Goal: Task Accomplishment & Management: Complete application form

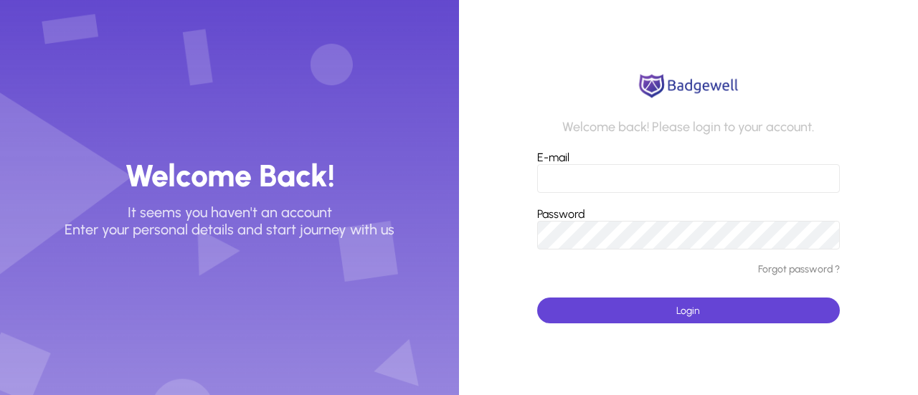
click at [599, 177] on input "E-mail" at bounding box center [688, 178] width 303 height 29
type input "**********"
click at [662, 320] on span "submit" at bounding box center [688, 310] width 303 height 34
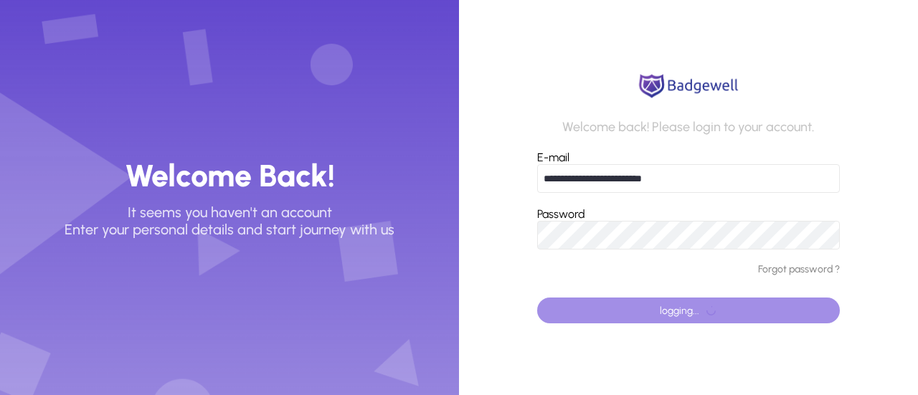
click at [683, 312] on span "logging..." at bounding box center [679, 311] width 39 height 12
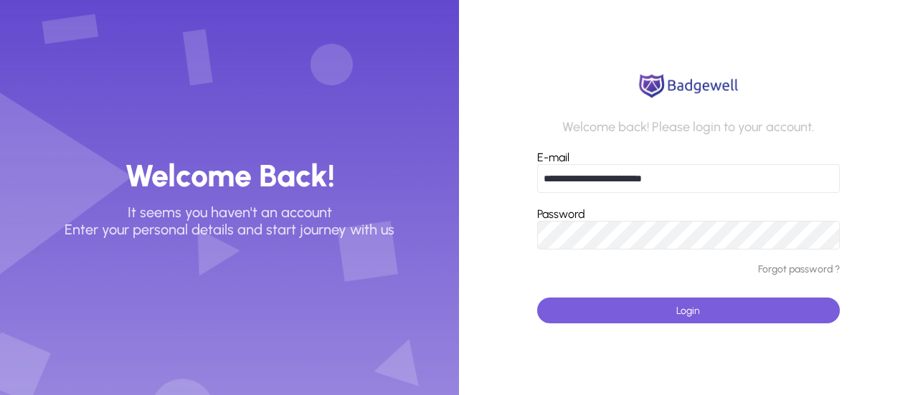
click at [685, 318] on span "submit" at bounding box center [688, 310] width 303 height 34
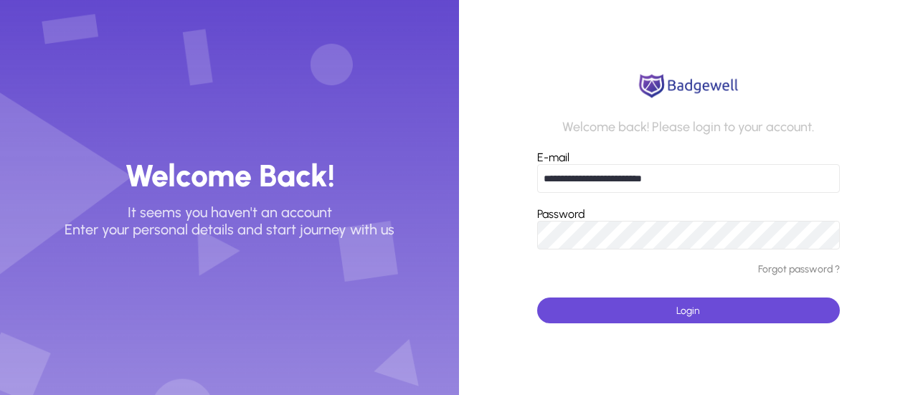
click at [706, 317] on span "submit" at bounding box center [688, 310] width 303 height 34
click at [793, 270] on link "Forgot password ?" at bounding box center [799, 270] width 82 height 12
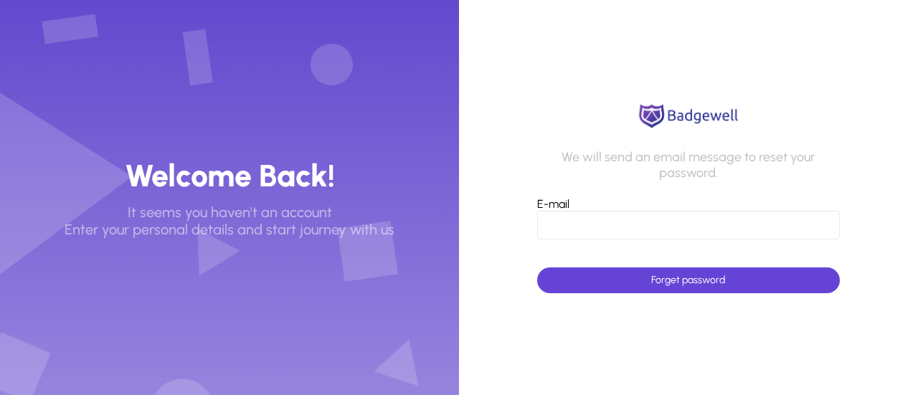
click at [607, 224] on input "E-mail" at bounding box center [688, 225] width 303 height 29
type input "**********"
click at [696, 282] on span "Forget password" at bounding box center [688, 280] width 74 height 12
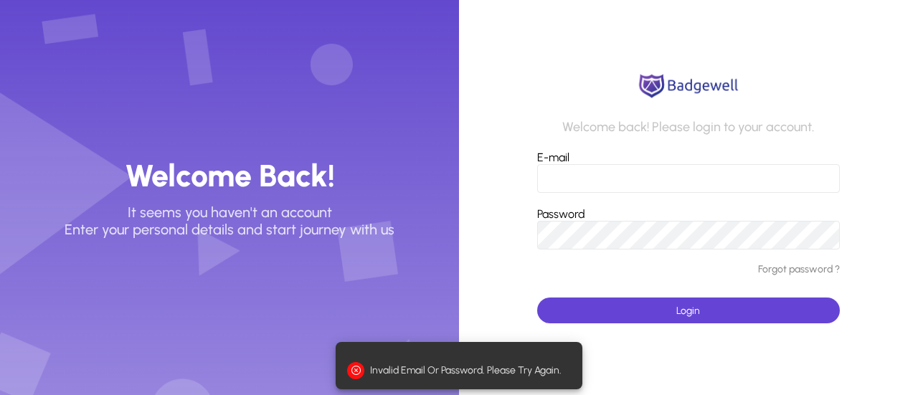
click at [536, 270] on app-login-form "Welcome back! Please login to your account. E-mail Password Forgot password ? L…" at bounding box center [688, 197] width 459 height 395
click at [584, 186] on input "E-mail" at bounding box center [688, 178] width 303 height 29
type input "**********"
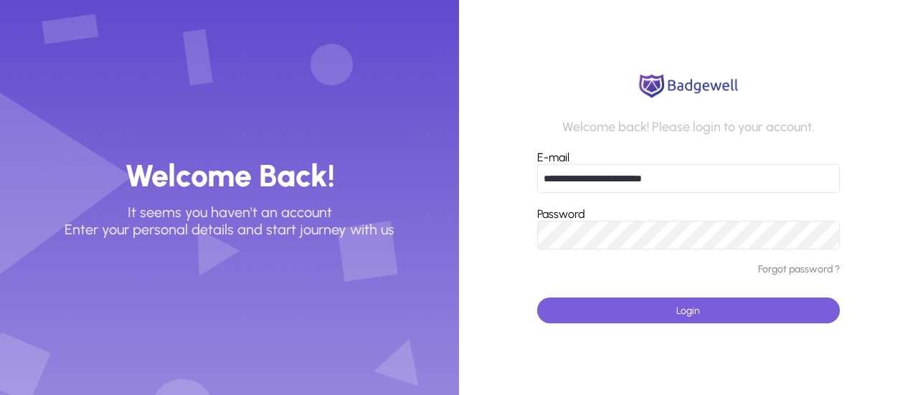
click at [635, 313] on span "submit" at bounding box center [688, 310] width 303 height 34
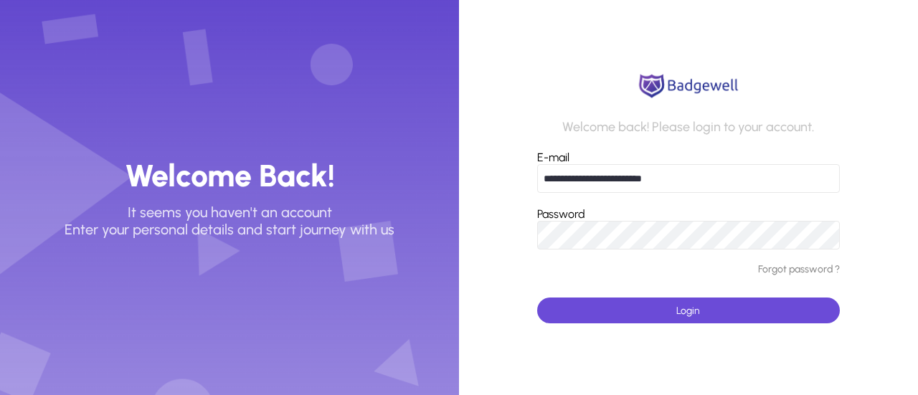
click at [678, 316] on span "Login" at bounding box center [688, 311] width 24 height 12
click at [641, 311] on span "submit" at bounding box center [688, 310] width 303 height 34
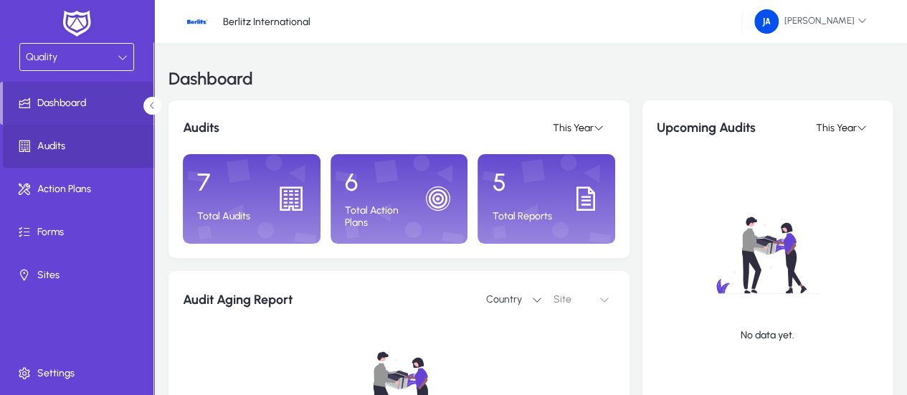
click at [66, 147] on span "Audits" at bounding box center [79, 146] width 153 height 14
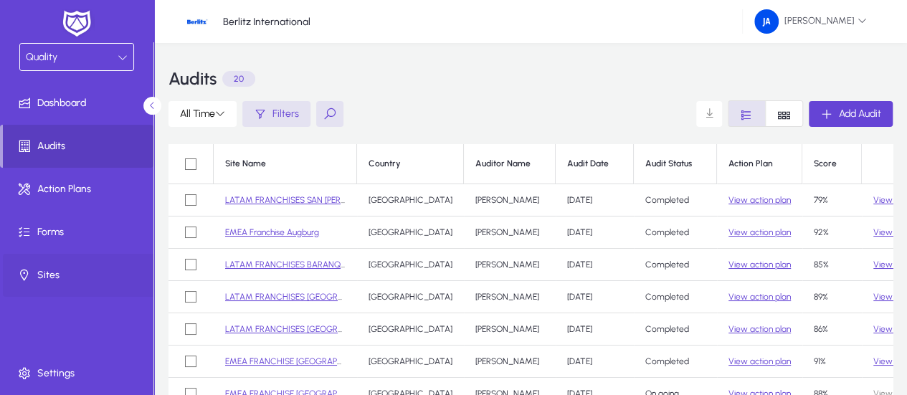
click at [41, 273] on span "Sites" at bounding box center [79, 275] width 153 height 14
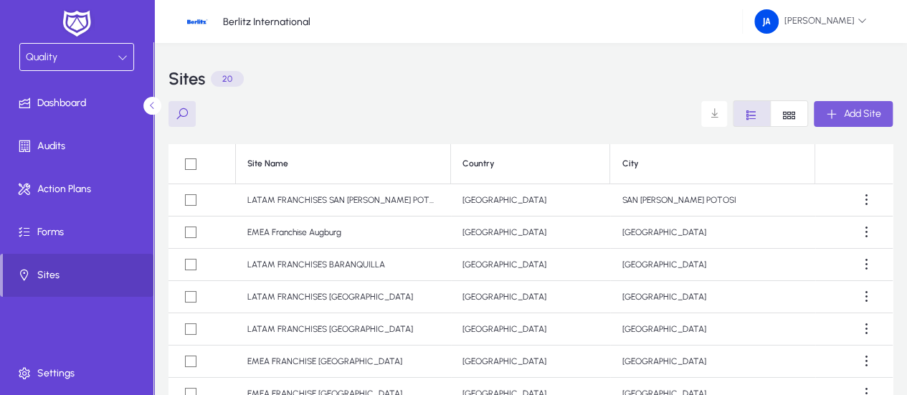
click at [836, 115] on icon "button" at bounding box center [831, 114] width 13 height 13
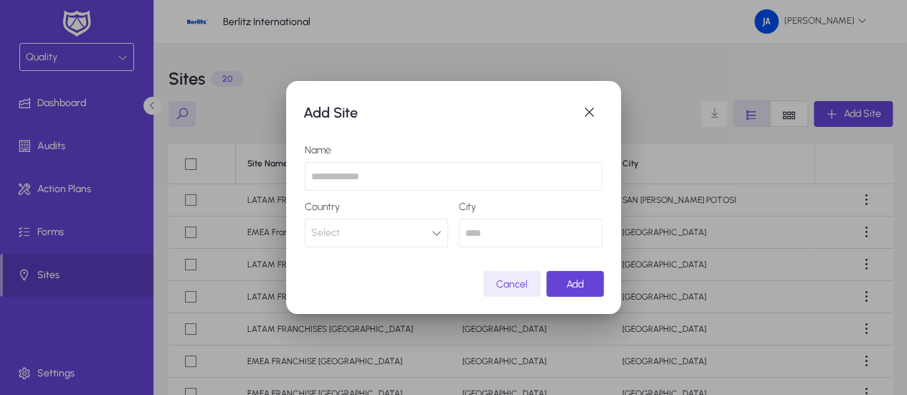
click at [358, 175] on input "text" at bounding box center [454, 176] width 298 height 29
type input "**********"
click at [437, 239] on button "Select" at bounding box center [376, 233] width 143 height 29
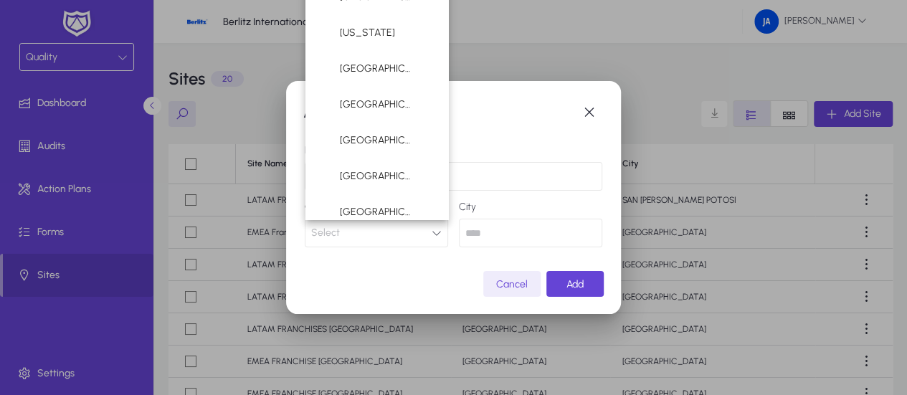
scroll to position [5971, 0]
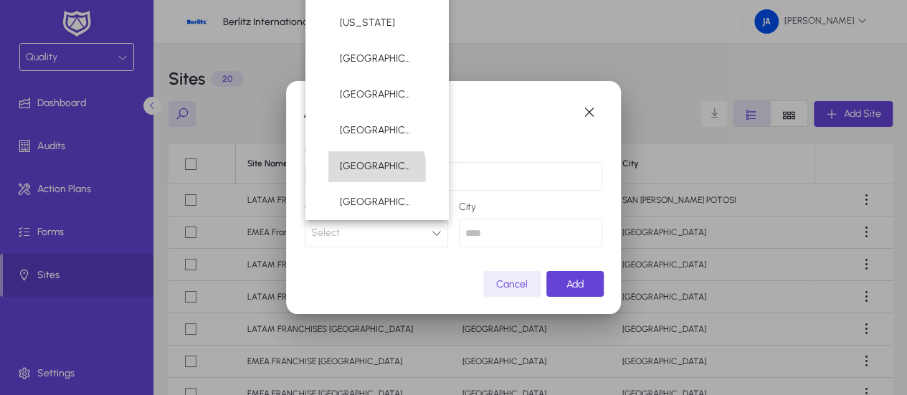
click at [376, 177] on mat-option "[GEOGRAPHIC_DATA]" at bounding box center [376, 166] width 97 height 30
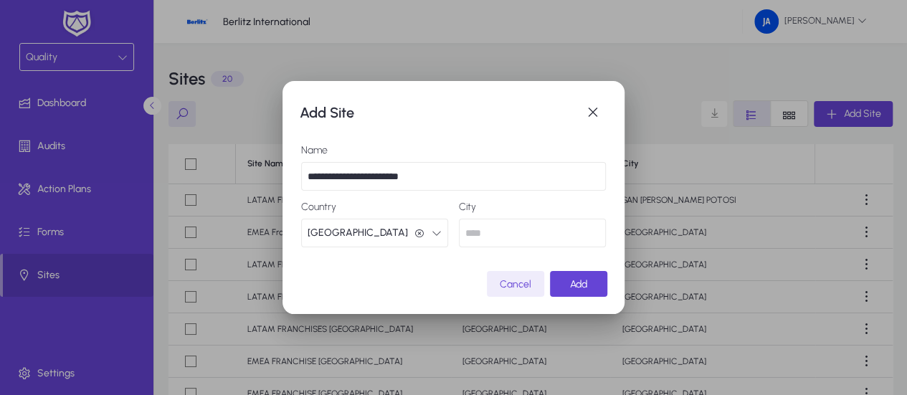
click at [490, 229] on input "text" at bounding box center [532, 233] width 147 height 29
type input "*********"
click at [582, 290] on span "Add" at bounding box center [578, 284] width 17 height 12
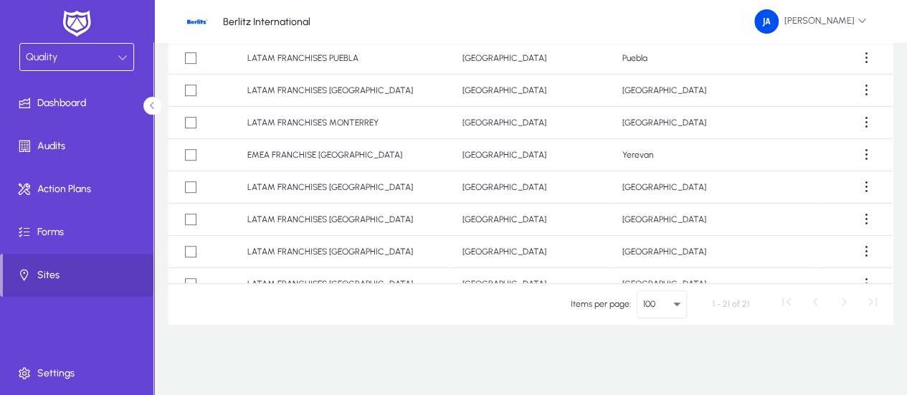
scroll to position [358, 0]
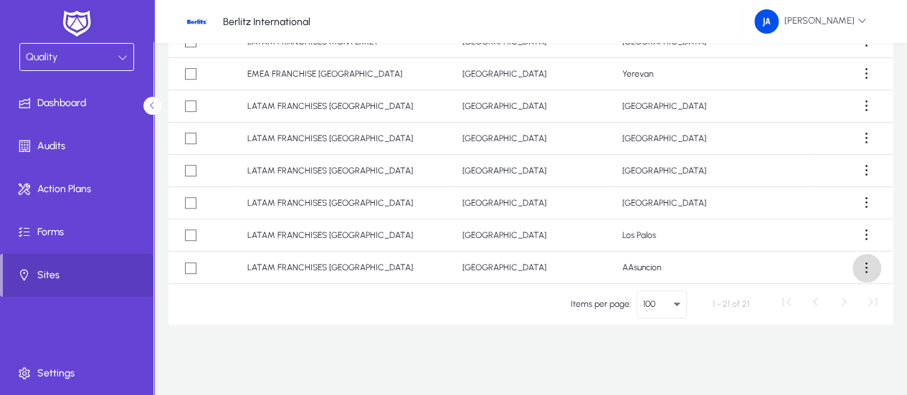
click at [859, 272] on span at bounding box center [866, 268] width 29 height 29
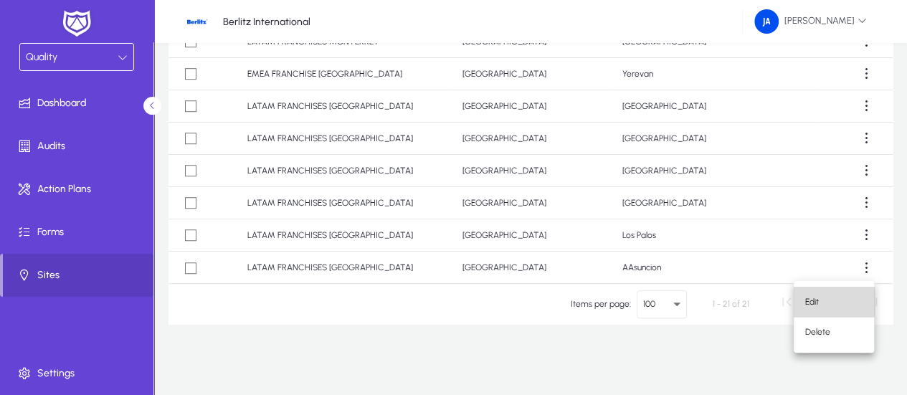
click at [818, 299] on span "Edit" at bounding box center [833, 301] width 57 height 13
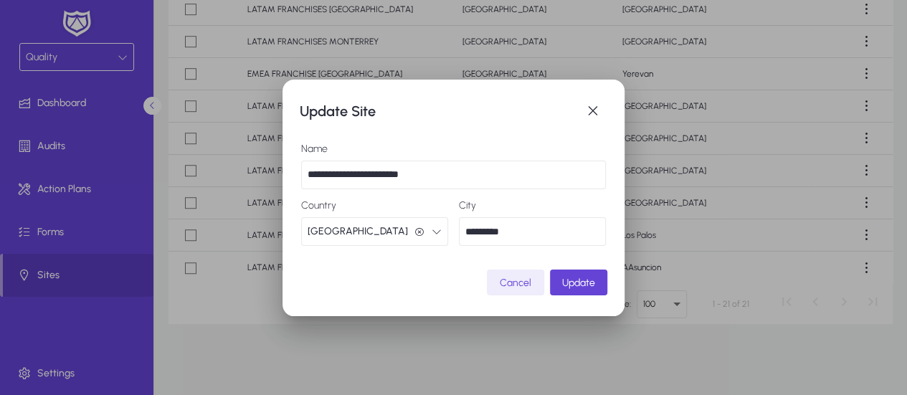
click at [470, 231] on input "*********" at bounding box center [532, 231] width 147 height 29
type input "********"
click at [581, 285] on span "Update" at bounding box center [578, 283] width 33 height 12
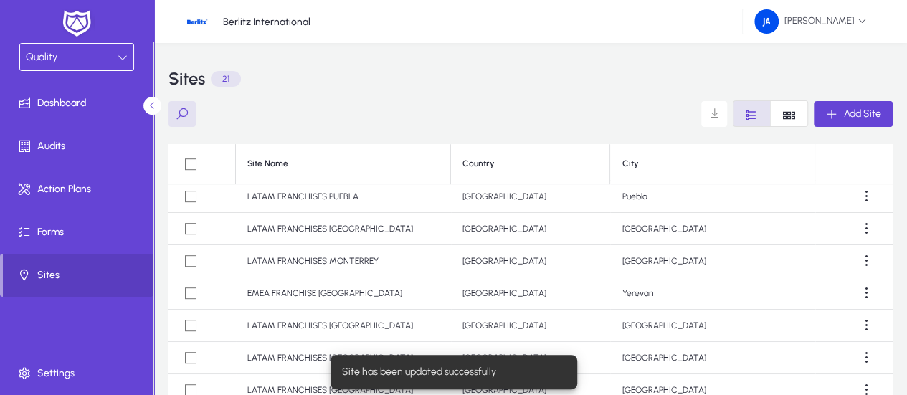
scroll to position [219, 0]
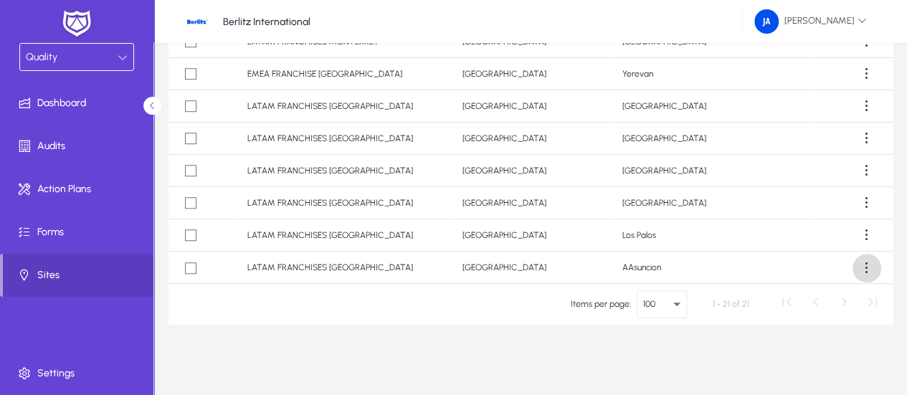
click at [860, 267] on span at bounding box center [866, 268] width 29 height 29
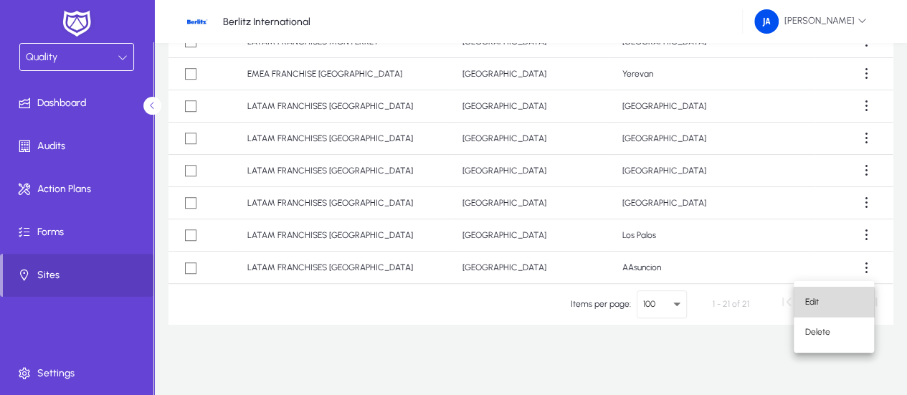
click at [827, 305] on span "Edit" at bounding box center [833, 301] width 57 height 13
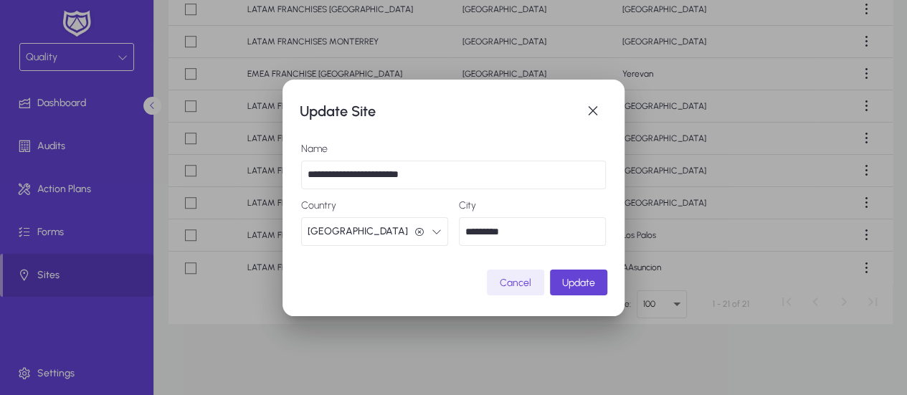
click at [473, 234] on input "*********" at bounding box center [532, 231] width 147 height 29
click at [512, 231] on input "********" at bounding box center [532, 231] width 147 height 29
type input "********"
click at [569, 280] on span "Update" at bounding box center [578, 283] width 33 height 12
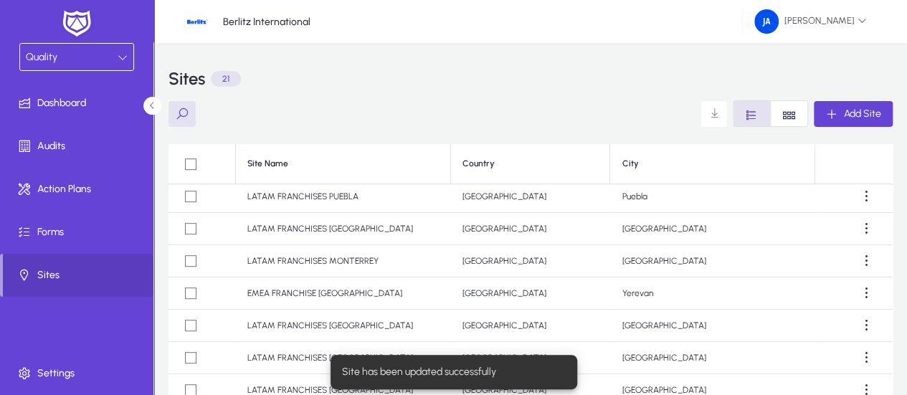
scroll to position [219, 0]
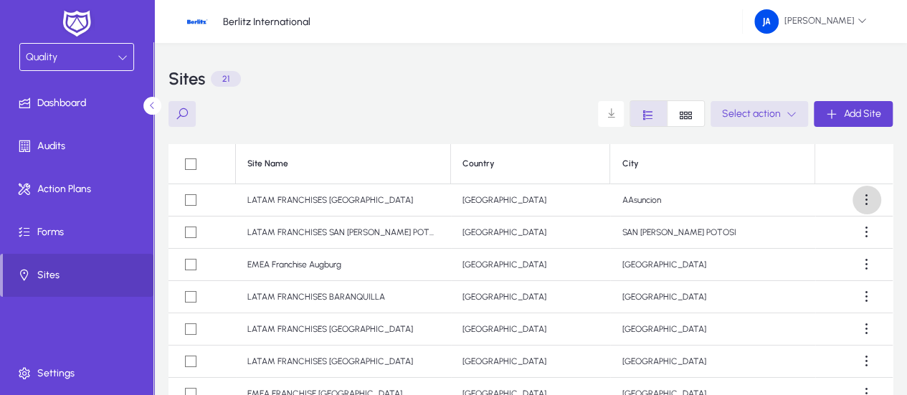
click at [862, 200] on span at bounding box center [866, 200] width 29 height 29
click at [833, 262] on span "Delete" at bounding box center [833, 265] width 57 height 13
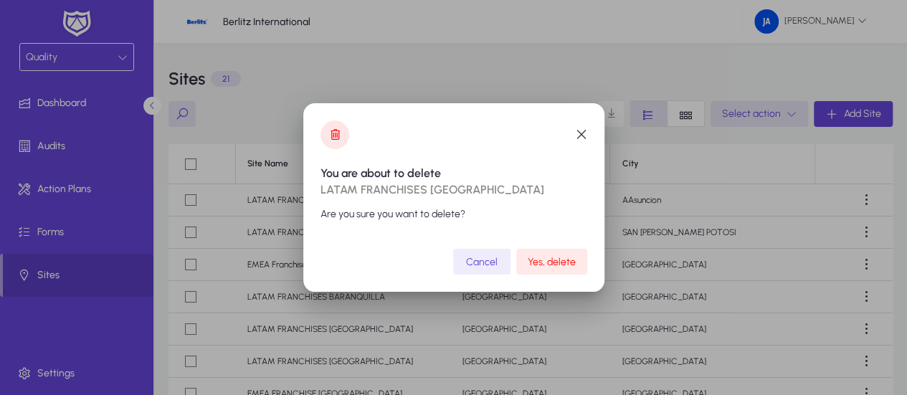
click at [545, 264] on span "Yes, delete" at bounding box center [552, 262] width 48 height 12
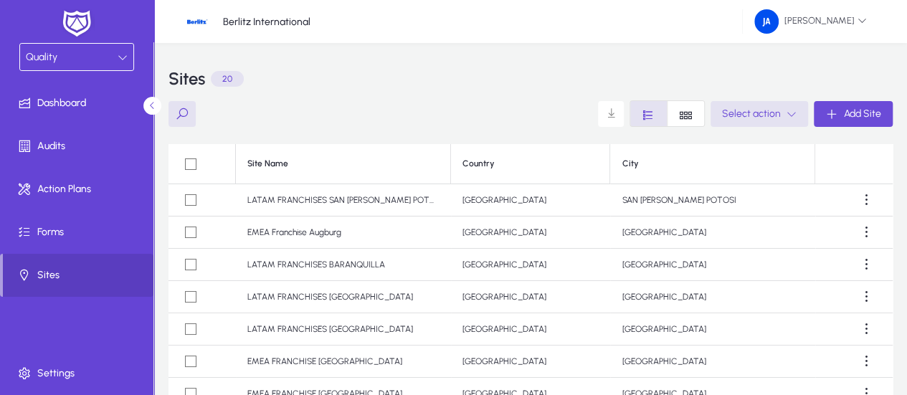
click at [847, 118] on span "Add Site" at bounding box center [862, 114] width 37 height 12
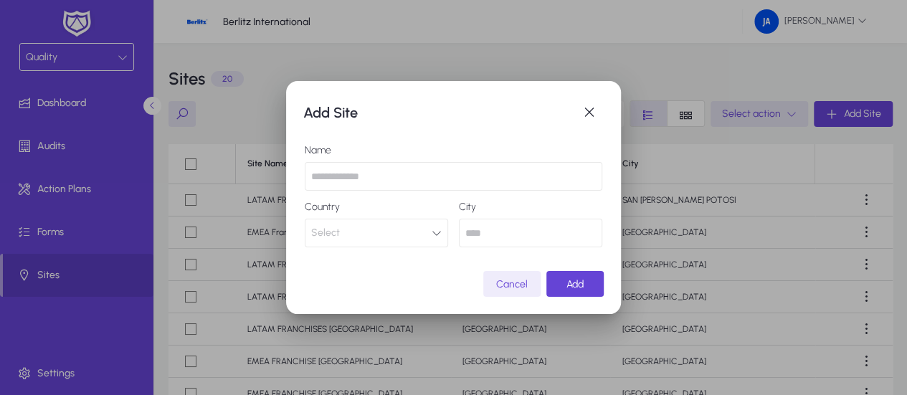
click at [391, 176] on input "text" at bounding box center [454, 176] width 298 height 29
type input "**********"
click at [391, 237] on button "Select" at bounding box center [376, 233] width 143 height 29
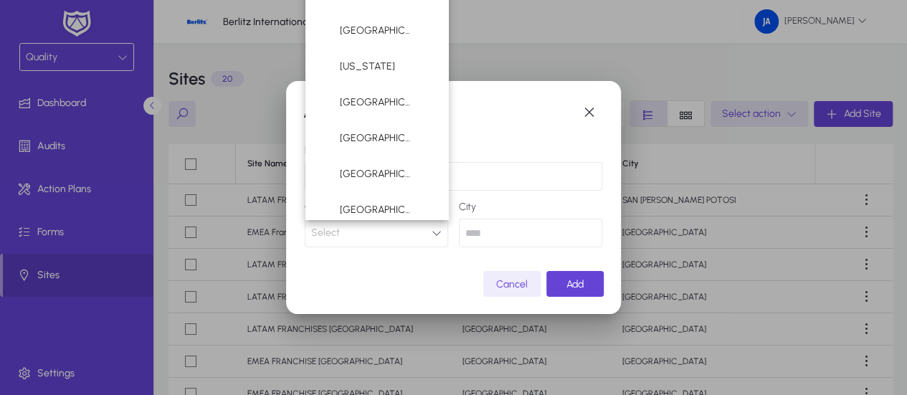
scroll to position [5956, 0]
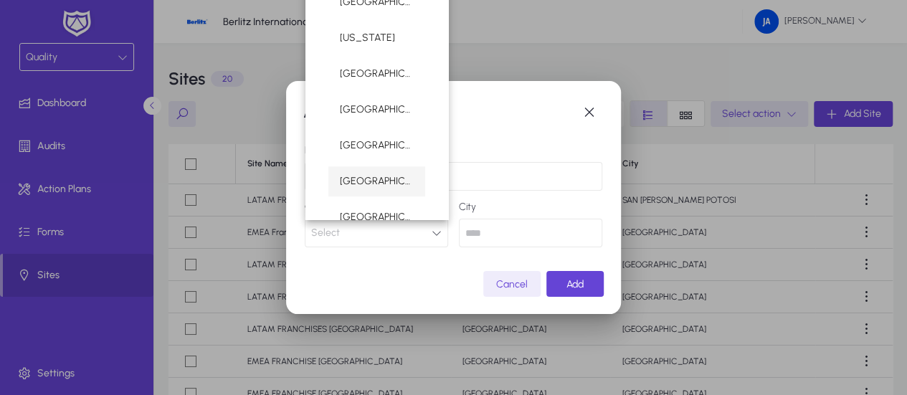
click at [385, 187] on mat-option "[GEOGRAPHIC_DATA]" at bounding box center [376, 181] width 97 height 30
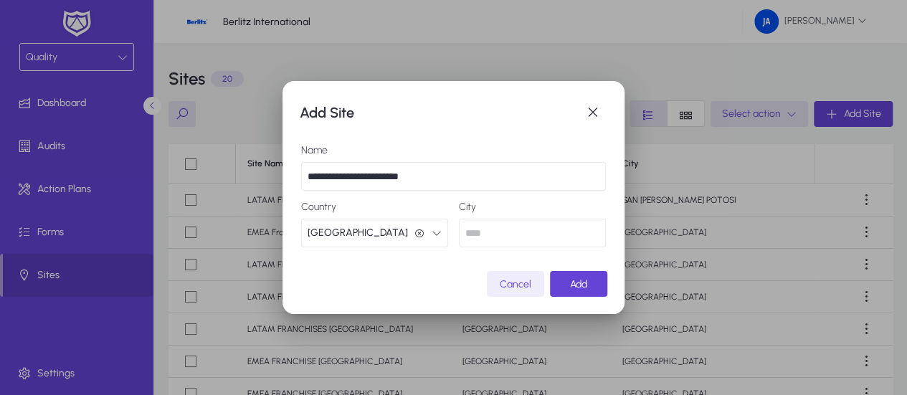
click at [485, 236] on input "text" at bounding box center [532, 233] width 147 height 29
type input "********"
click at [586, 287] on span "submit" at bounding box center [578, 284] width 57 height 34
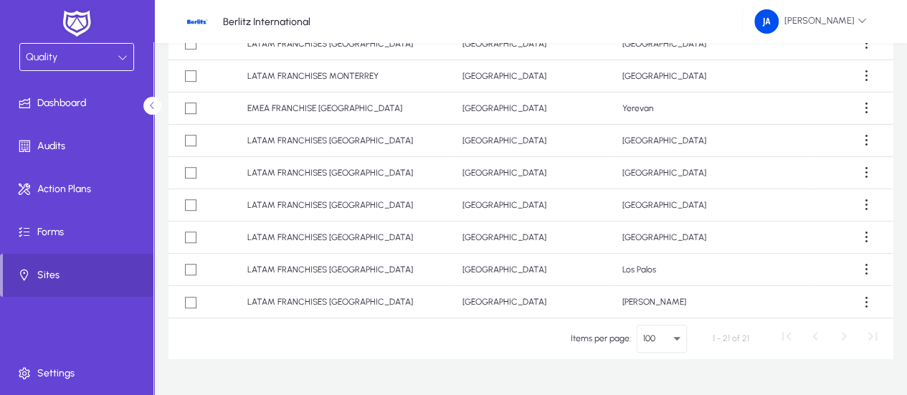
scroll to position [219, 0]
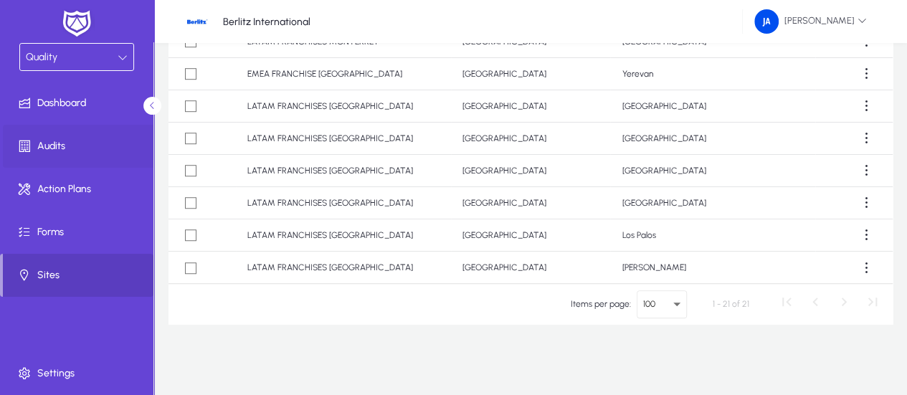
click at [51, 141] on span "Audits" at bounding box center [79, 146] width 153 height 14
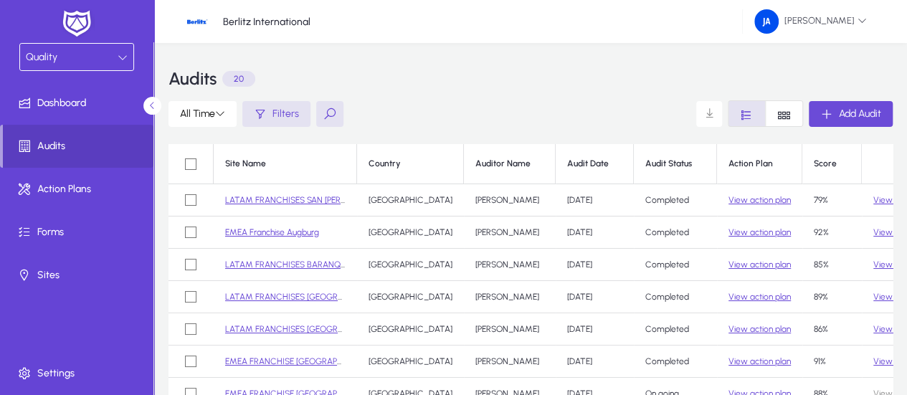
click at [829, 114] on icon "button" at bounding box center [826, 114] width 13 height 13
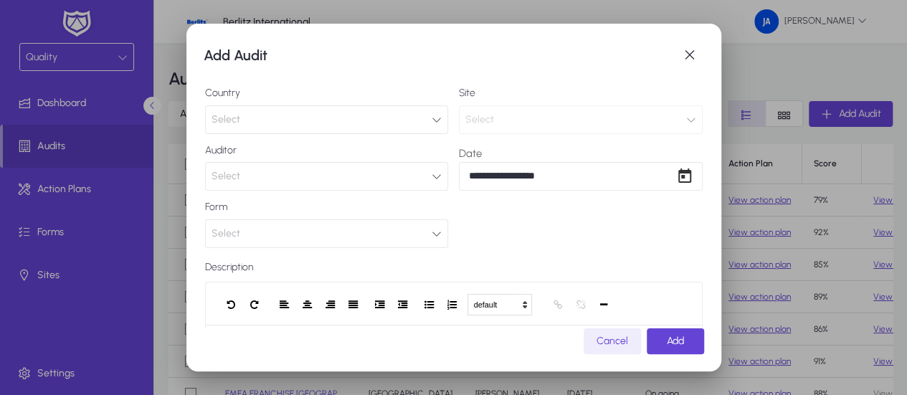
click at [432, 121] on icon "button" at bounding box center [437, 120] width 10 height 10
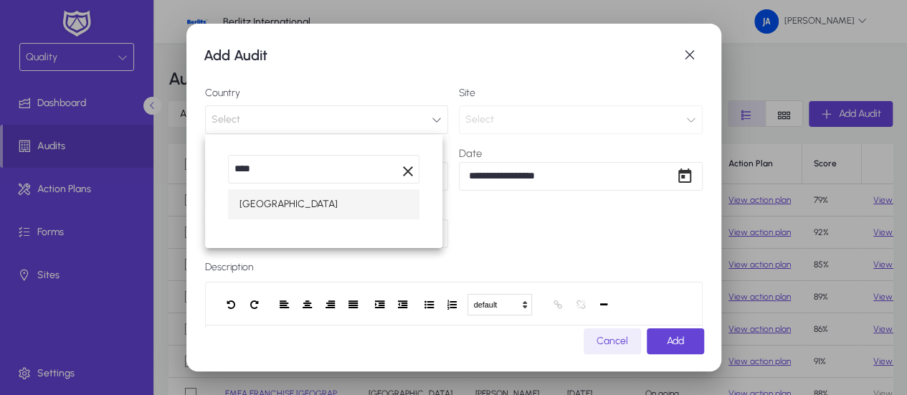
type input "****"
click at [270, 209] on span "[GEOGRAPHIC_DATA]" at bounding box center [288, 204] width 98 height 17
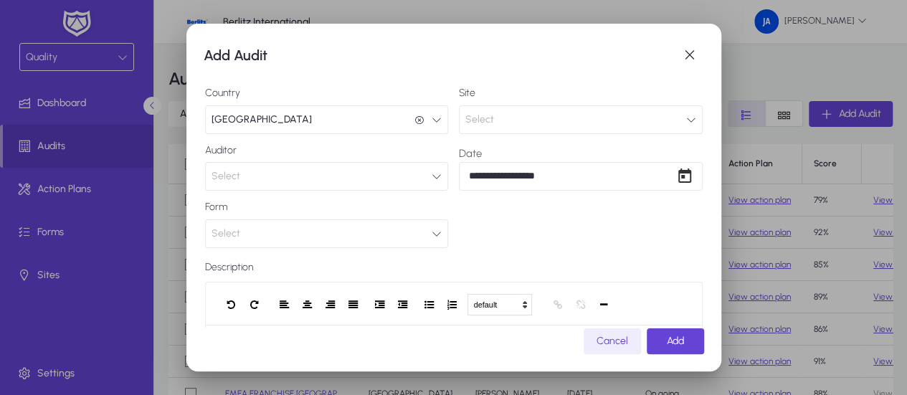
click at [686, 119] on icon "button" at bounding box center [691, 120] width 10 height 10
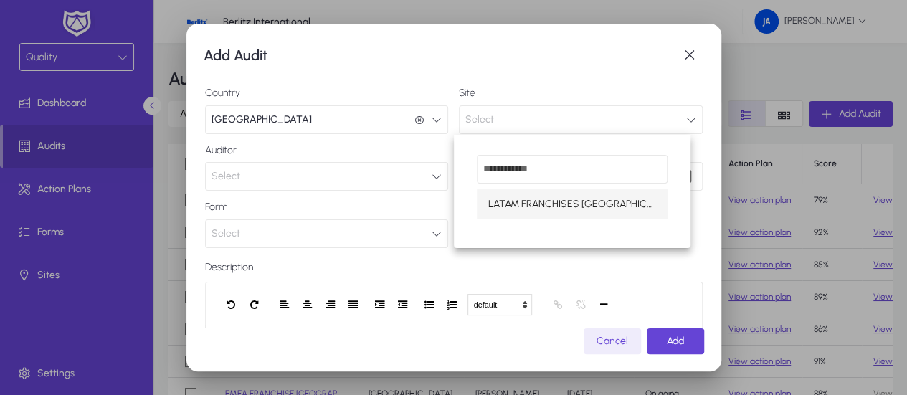
click at [621, 209] on span "LATAM FRANCHISES [GEOGRAPHIC_DATA]" at bounding box center [572, 204] width 168 height 17
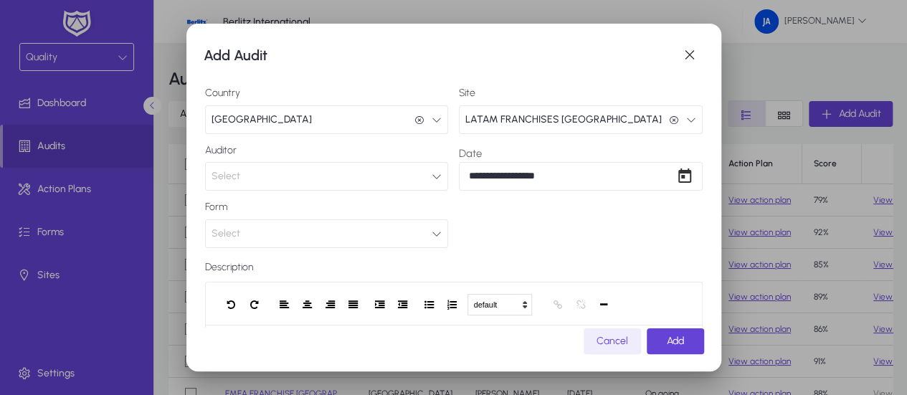
click at [432, 176] on icon "button" at bounding box center [437, 176] width 10 height 10
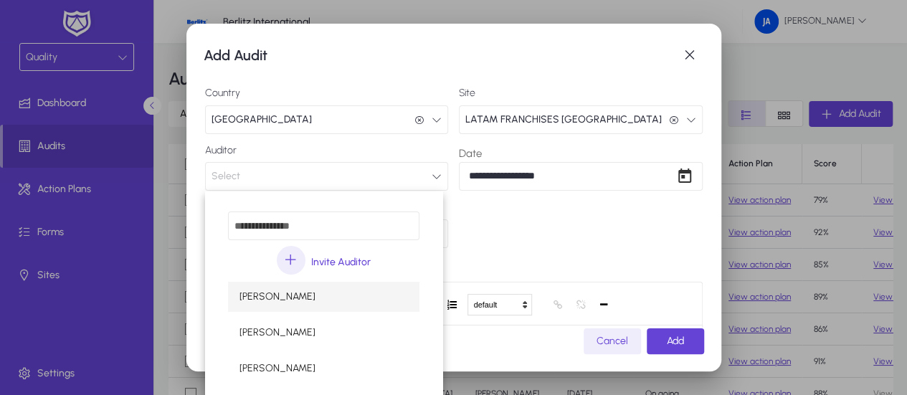
scroll to position [47, 0]
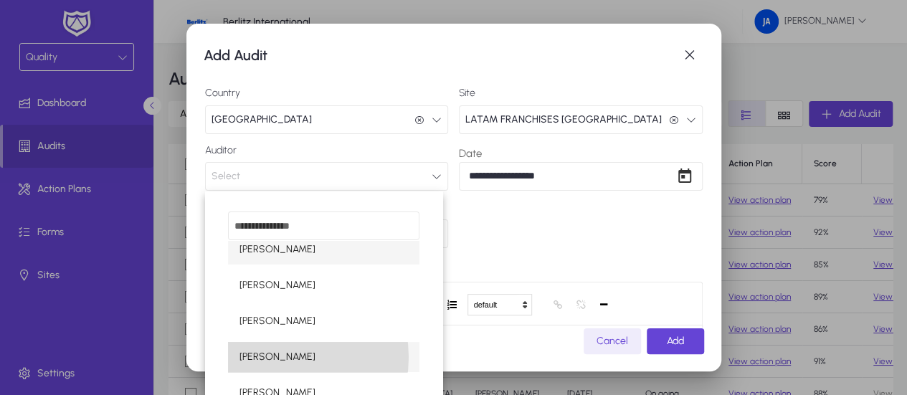
click at [277, 357] on span "[PERSON_NAME]" at bounding box center [277, 356] width 76 height 17
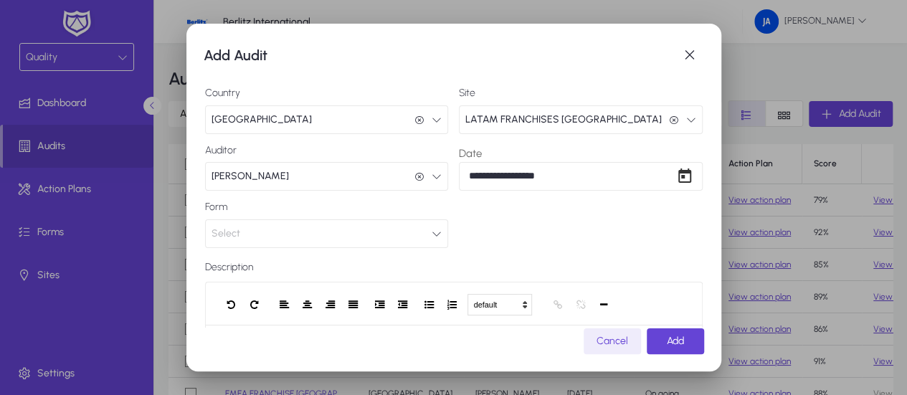
click at [432, 233] on icon "button" at bounding box center [437, 234] width 10 height 10
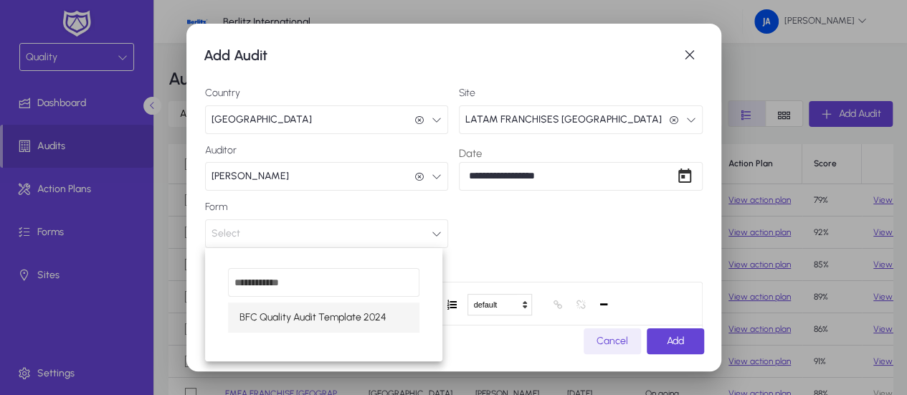
click at [358, 325] on span "BFC Quality Audit Template 2024" at bounding box center [312, 317] width 147 height 17
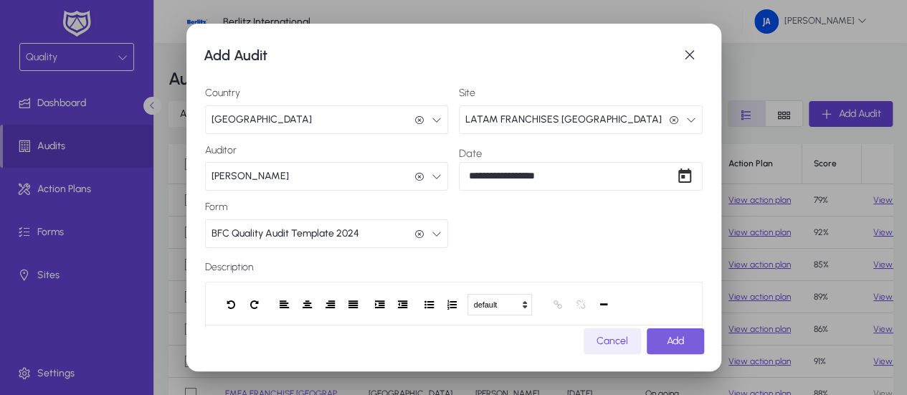
click at [669, 346] on span "Add" at bounding box center [675, 341] width 17 height 12
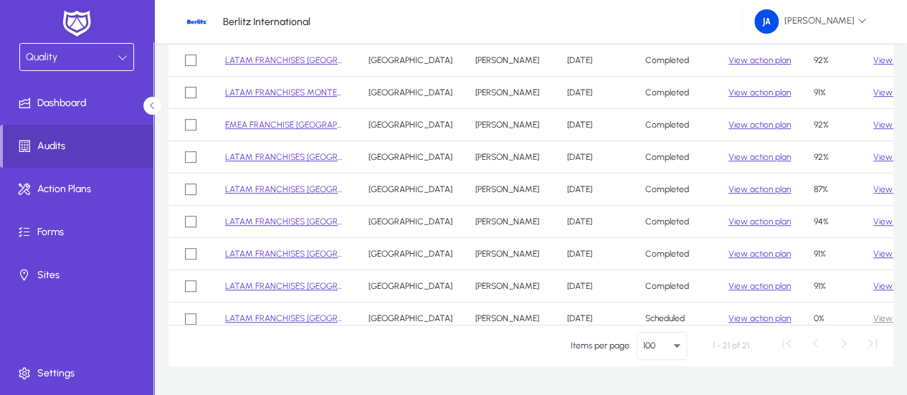
scroll to position [370, 0]
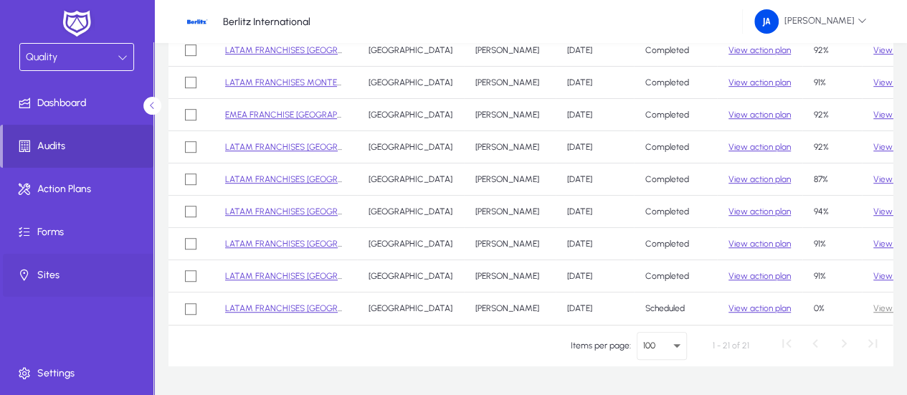
click at [57, 273] on span "Sites" at bounding box center [79, 275] width 153 height 14
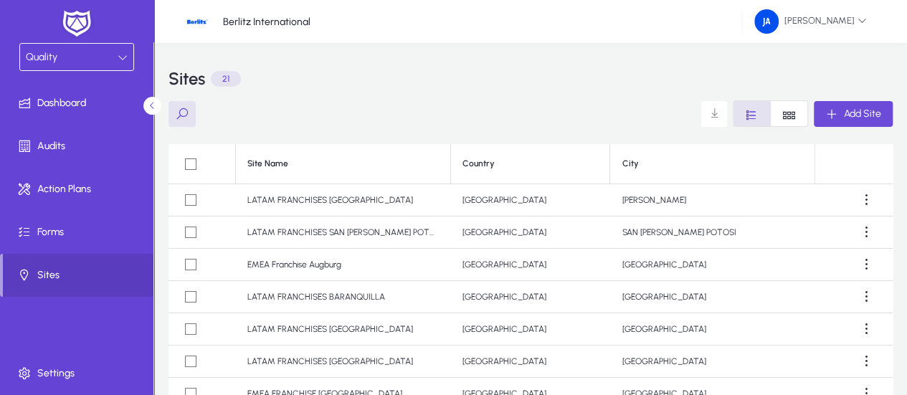
click at [852, 120] on span "button" at bounding box center [853, 114] width 79 height 34
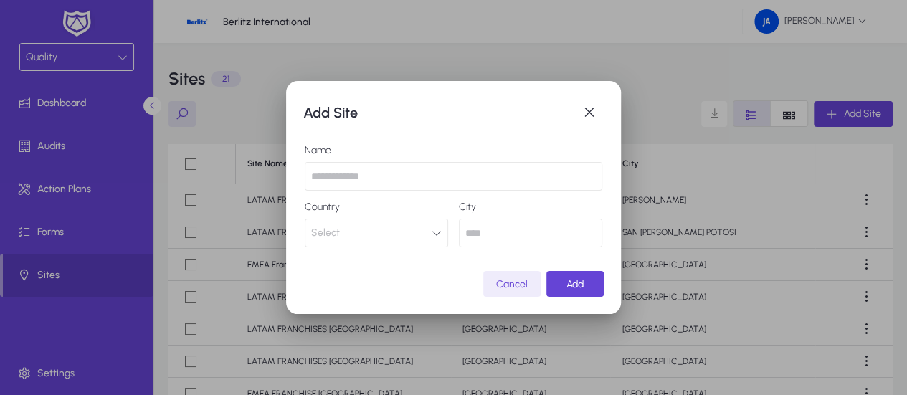
click at [344, 176] on input "text" at bounding box center [454, 176] width 298 height 29
type input "**********"
click at [437, 234] on icon "button" at bounding box center [437, 233] width 10 height 10
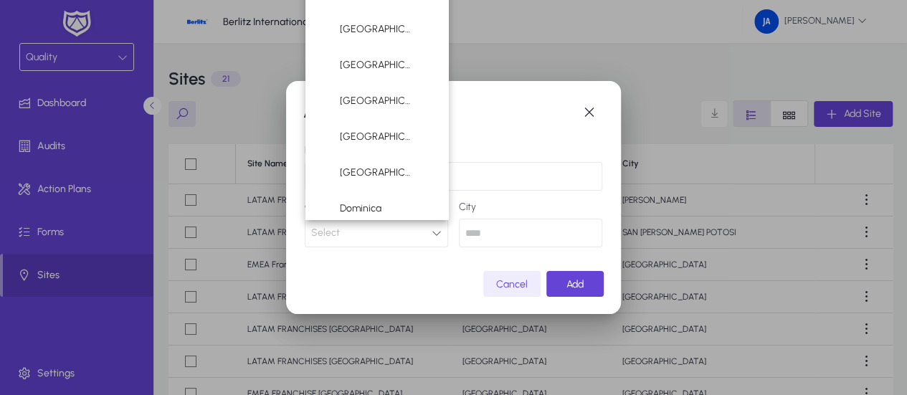
scroll to position [1947, 0]
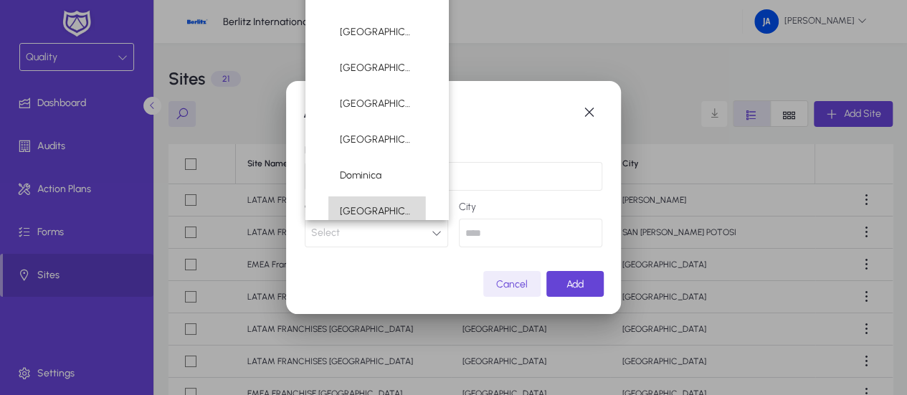
click at [389, 211] on span "[GEOGRAPHIC_DATA]" at bounding box center [377, 211] width 74 height 17
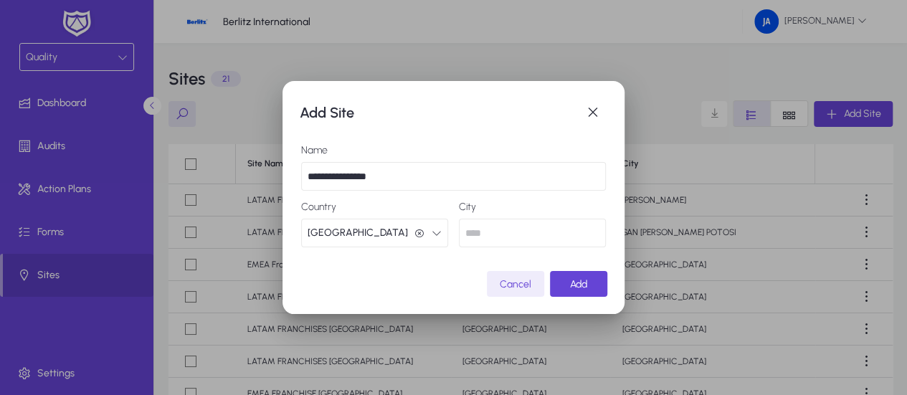
click at [501, 239] on input "text" at bounding box center [532, 233] width 147 height 29
type input "**********"
click at [579, 285] on span "Add" at bounding box center [578, 284] width 17 height 12
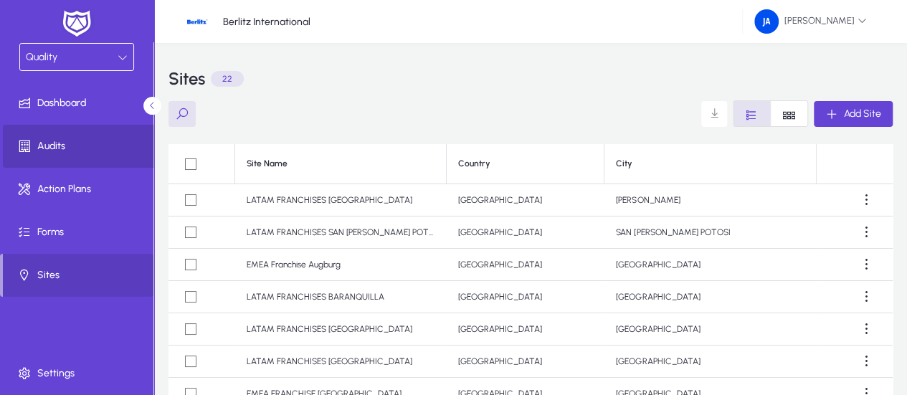
click at [77, 145] on span "Audits" at bounding box center [79, 146] width 153 height 14
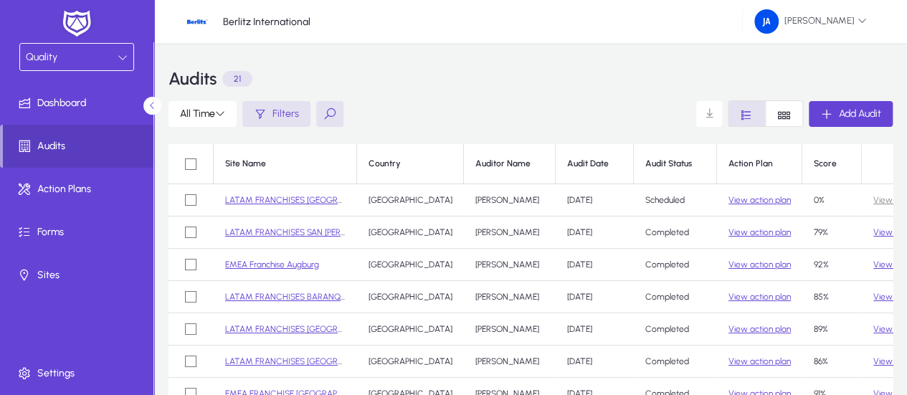
click at [333, 117] on button at bounding box center [329, 114] width 27 height 26
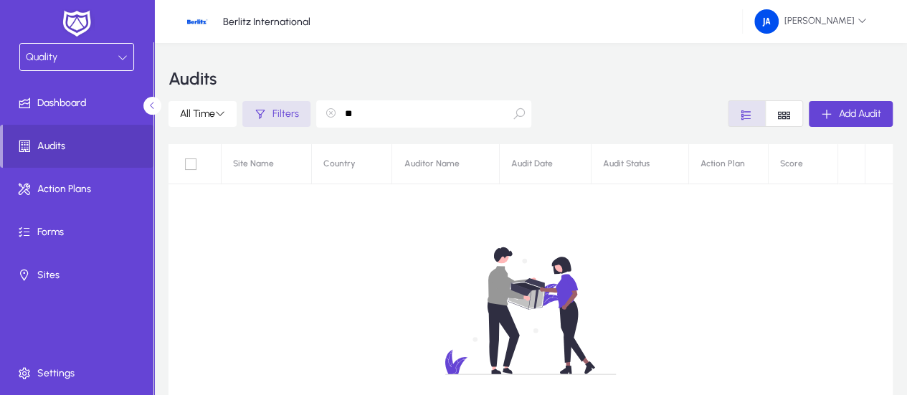
type input "*"
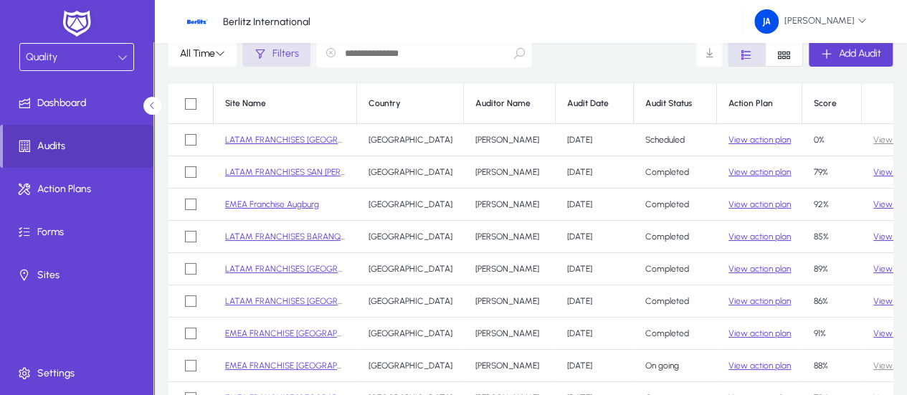
scroll to position [56, 0]
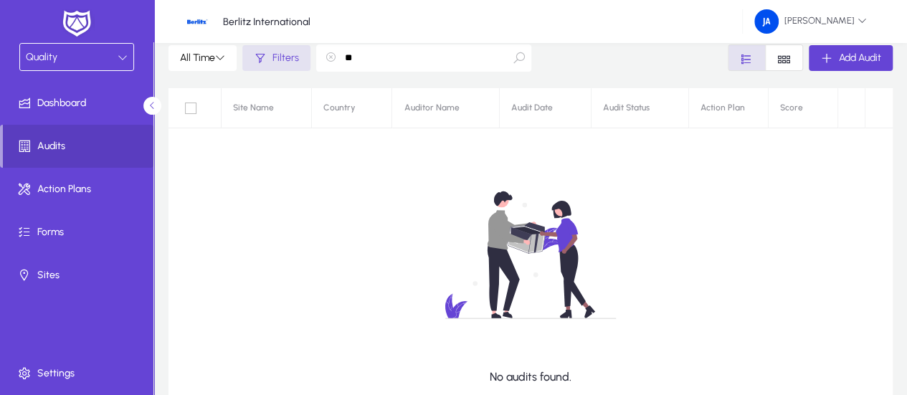
type input "*"
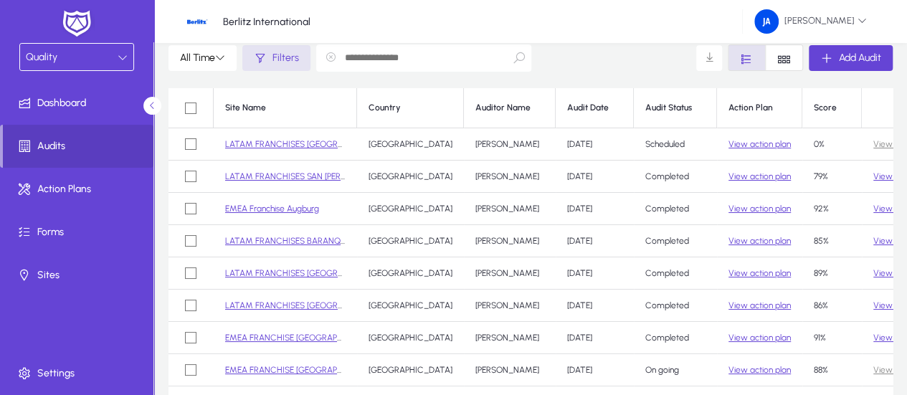
click at [293, 60] on span "Filters" at bounding box center [285, 58] width 27 height 12
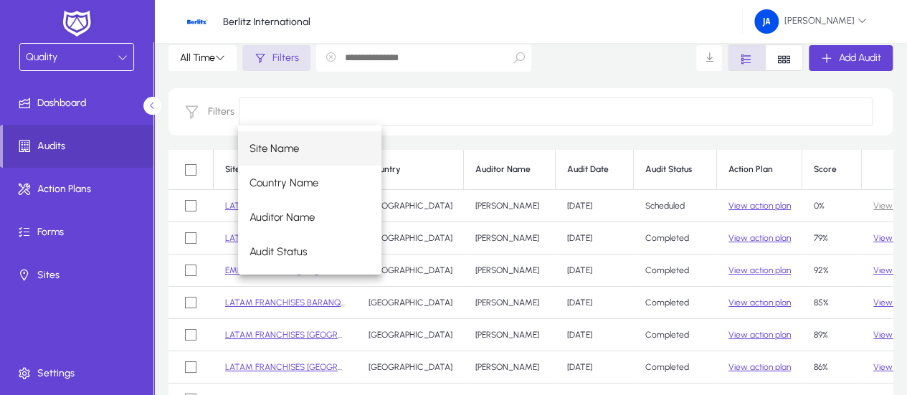
click at [324, 108] on input at bounding box center [556, 112] width 634 height 29
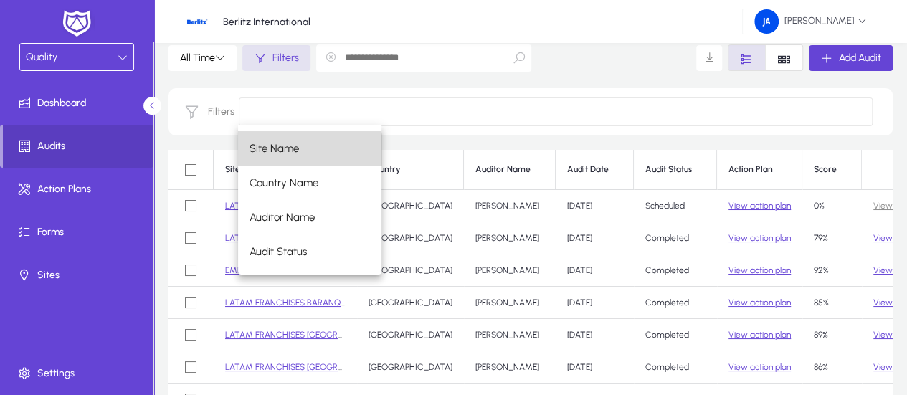
click at [301, 151] on mat-option "Site Name" at bounding box center [309, 148] width 143 height 34
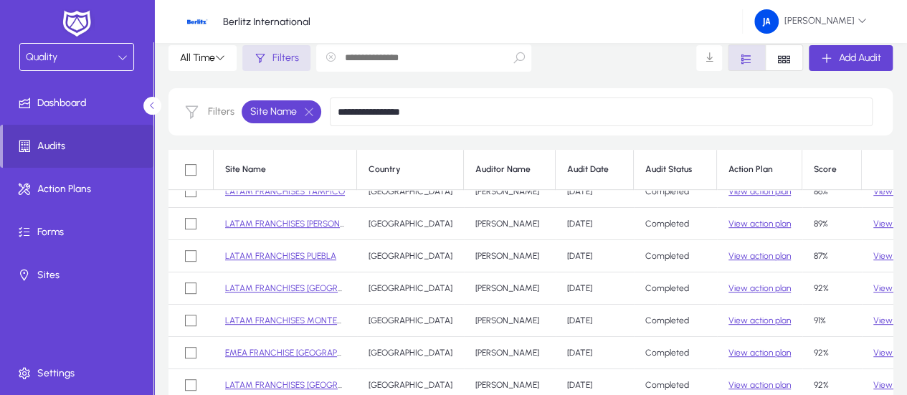
scroll to position [344, 0]
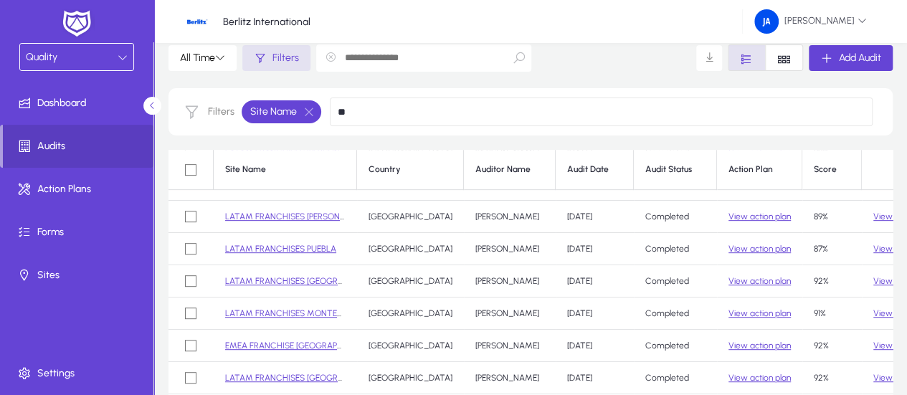
type input "*"
type input "**********"
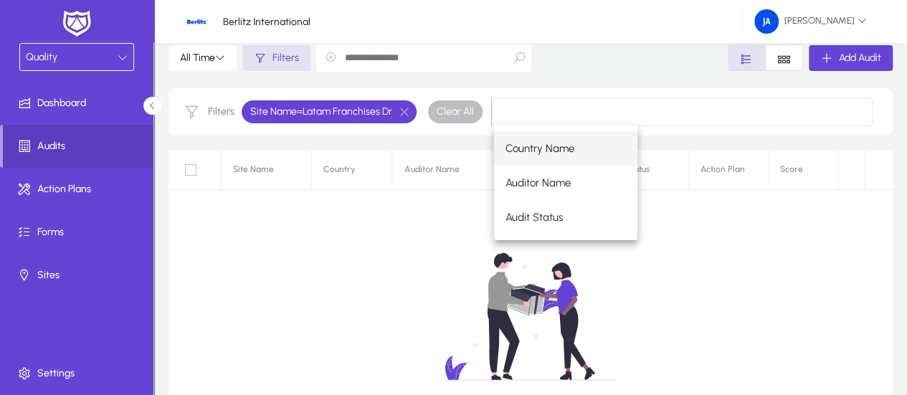
scroll to position [0, 0]
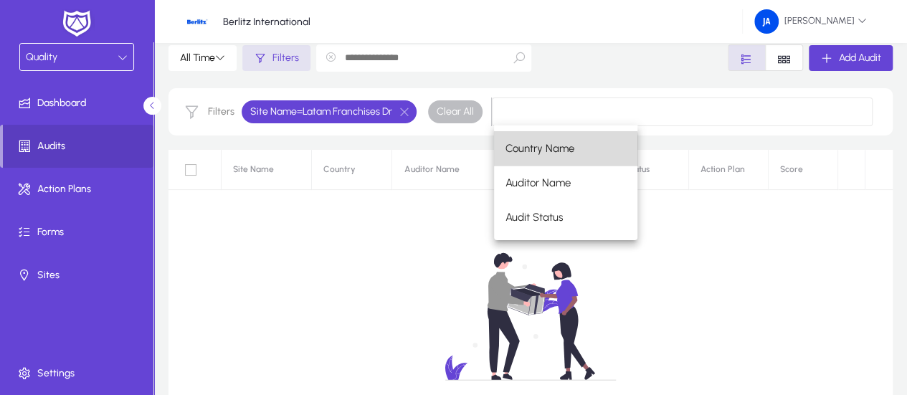
click at [538, 153] on span "Country Name" at bounding box center [539, 148] width 69 height 17
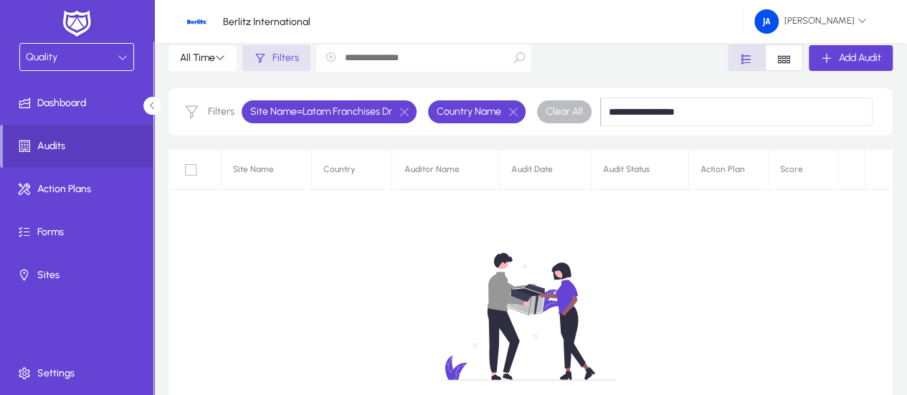
type input "**********"
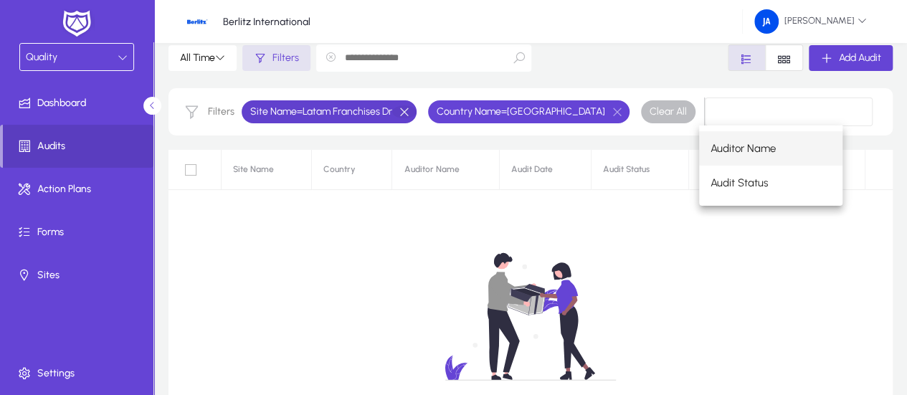
click at [412, 112] on button "button" at bounding box center [404, 111] width 24 height 13
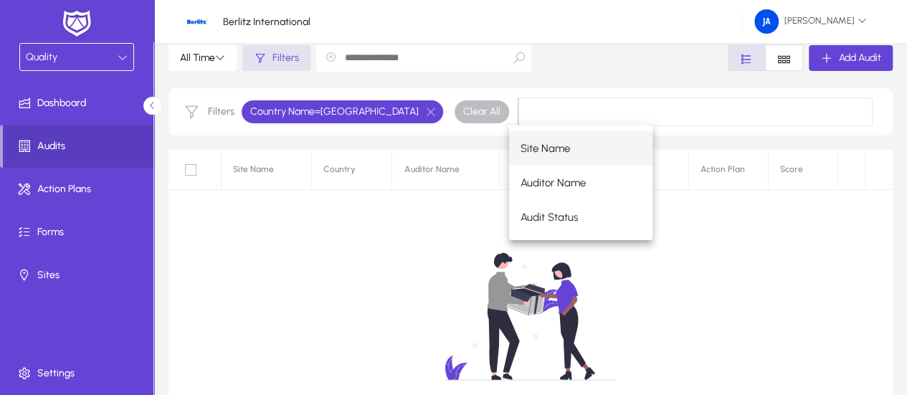
click at [397, 201] on div "No audits found." at bounding box center [530, 329] width 724 height 358
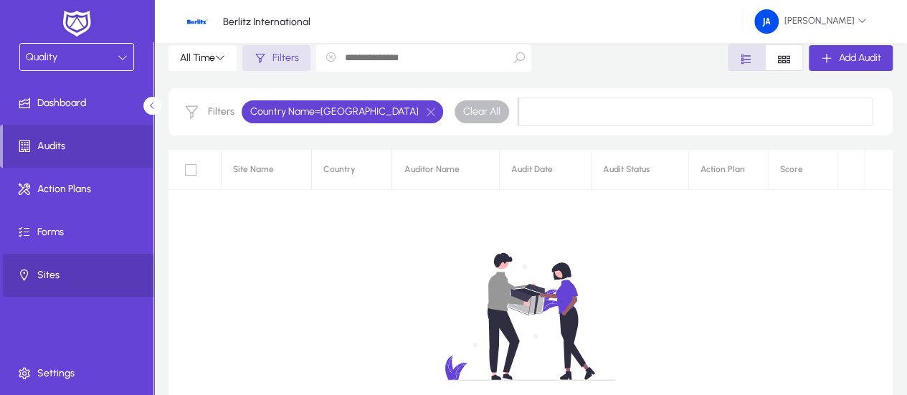
click at [57, 266] on span at bounding box center [79, 275] width 153 height 34
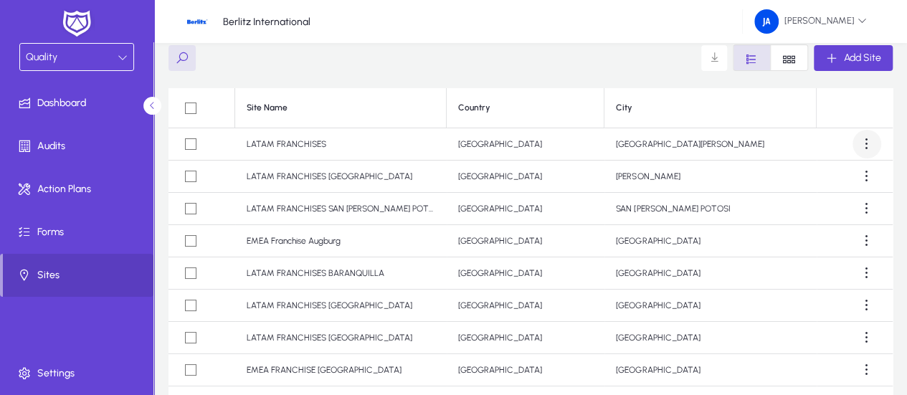
click at [858, 147] on span at bounding box center [866, 144] width 29 height 29
click at [839, 186] on button "Edit" at bounding box center [834, 179] width 80 height 30
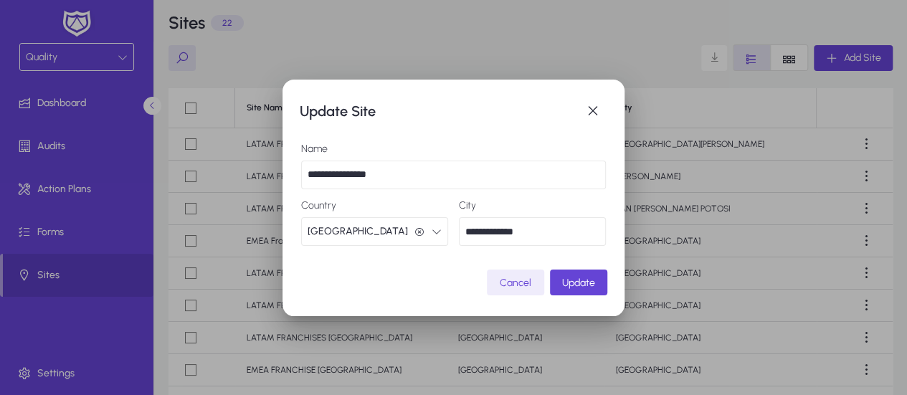
click at [410, 173] on input "**********" at bounding box center [453, 175] width 305 height 29
type input "**********"
click at [577, 289] on span "submit" at bounding box center [578, 282] width 57 height 34
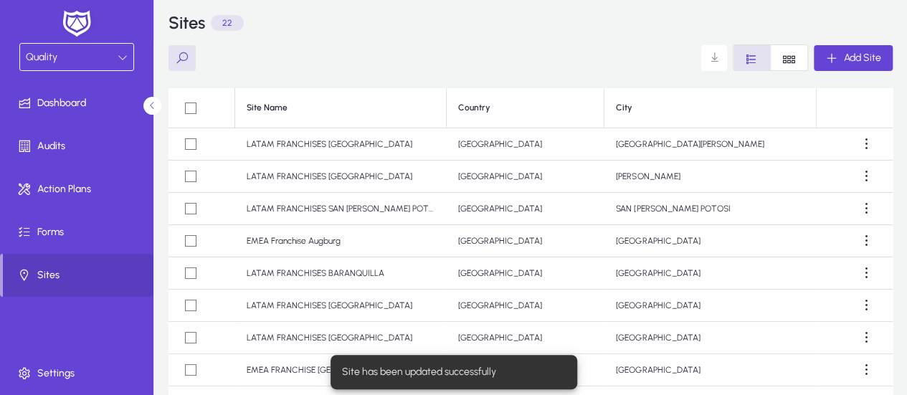
scroll to position [56, 0]
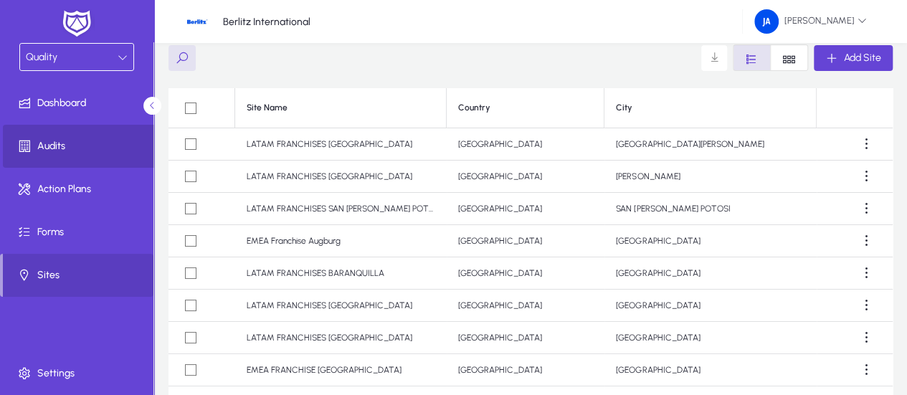
click at [52, 145] on span "Audits" at bounding box center [79, 146] width 153 height 14
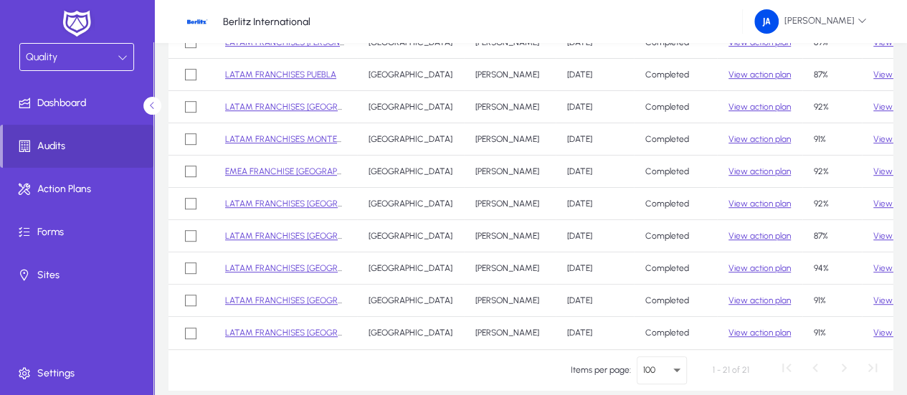
scroll to position [219, 0]
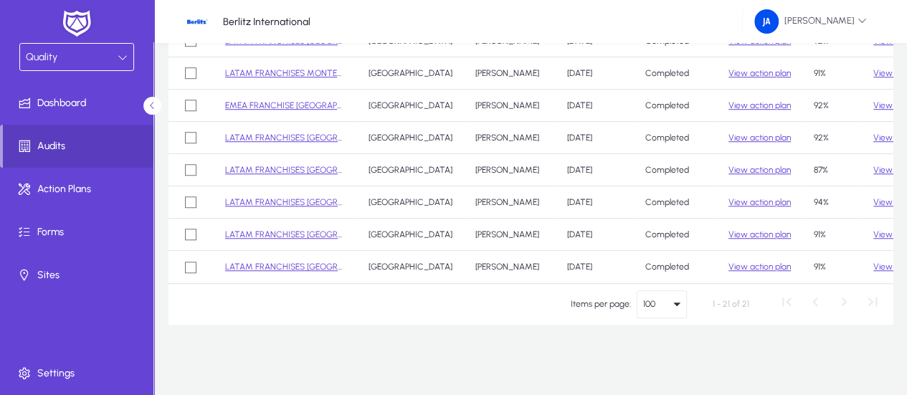
click at [676, 303] on icon "Select page" at bounding box center [676, 305] width 7 height 4
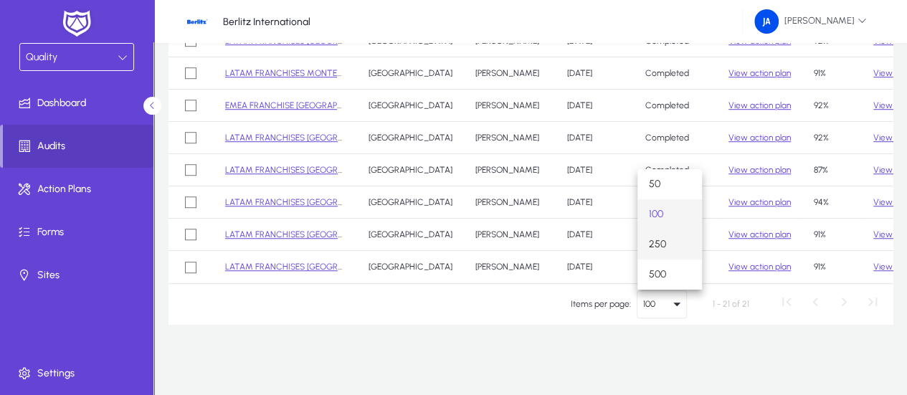
click at [678, 242] on mat-option "250" at bounding box center [669, 244] width 65 height 30
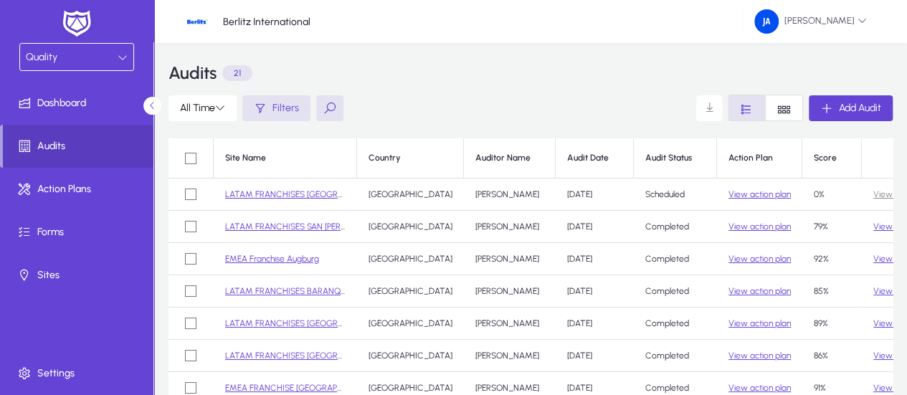
scroll to position [0, 0]
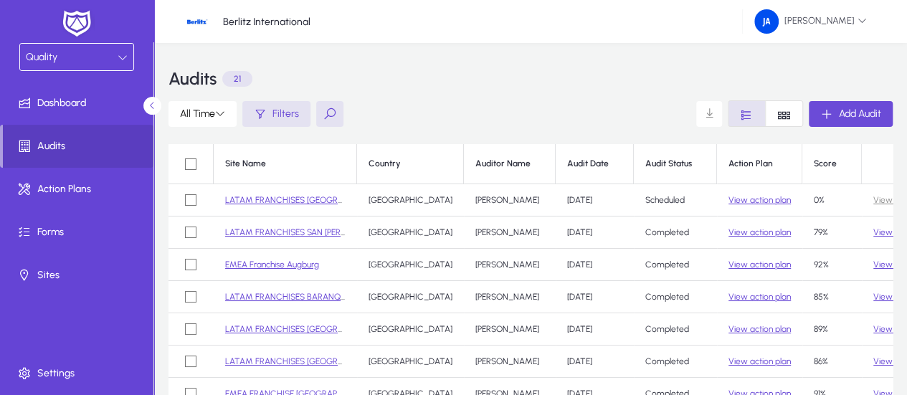
click at [839, 117] on span "Add Audit" at bounding box center [860, 114] width 42 height 12
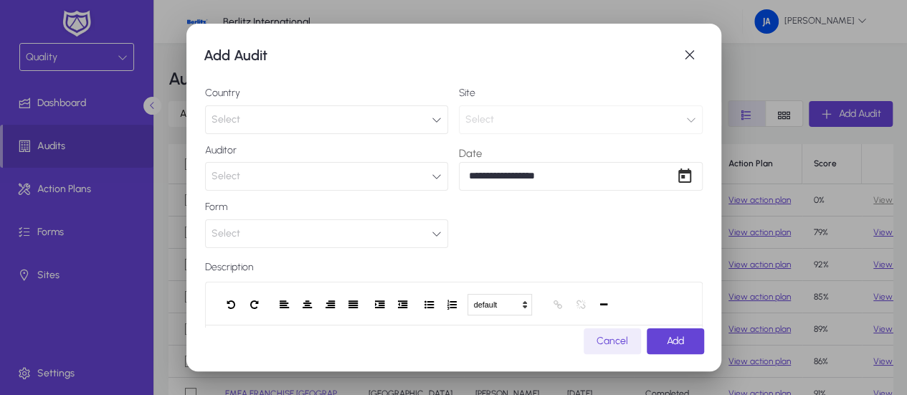
click at [433, 120] on icon "button" at bounding box center [437, 120] width 10 height 10
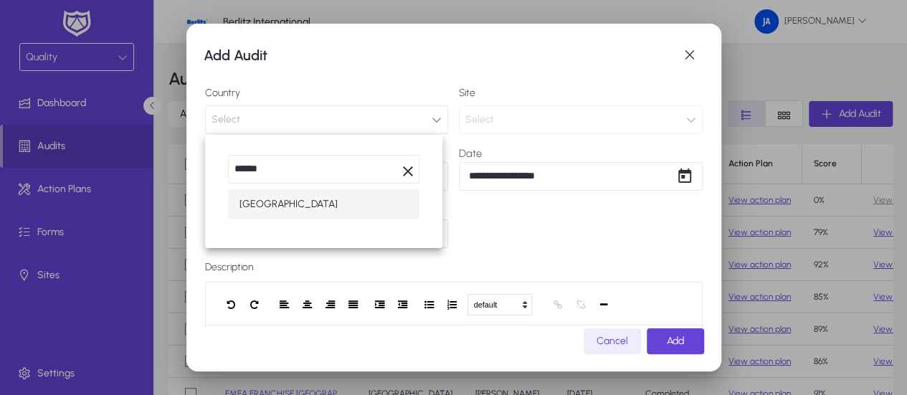
type input "******"
click at [321, 212] on mat-option "[GEOGRAPHIC_DATA]" at bounding box center [323, 204] width 191 height 30
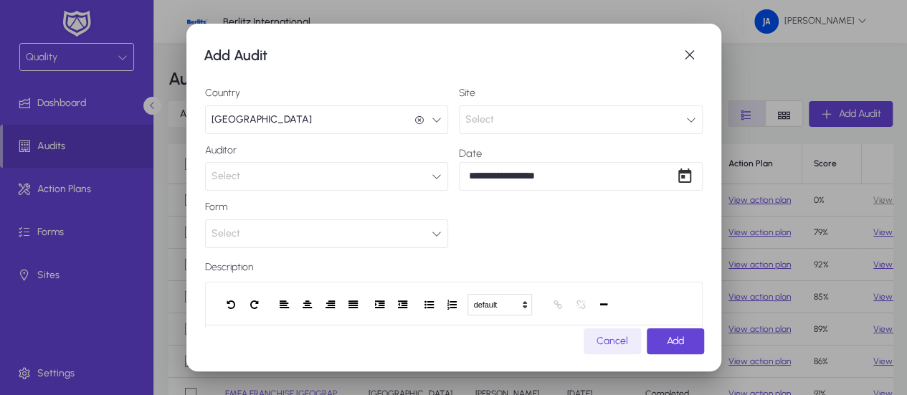
click at [686, 120] on icon "button" at bounding box center [691, 120] width 10 height 10
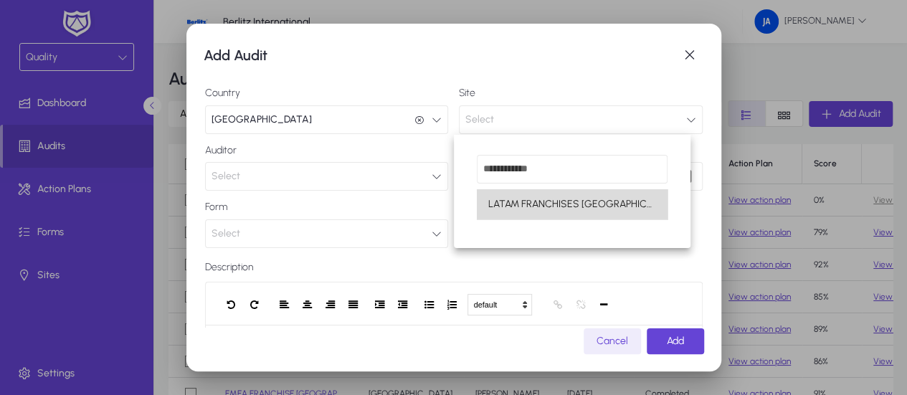
click at [605, 206] on span "LATAM FRANCHISES [GEOGRAPHIC_DATA]" at bounding box center [572, 204] width 168 height 17
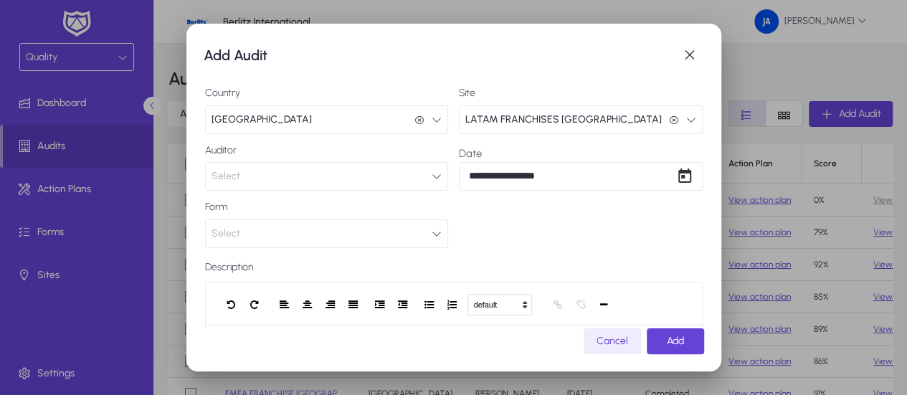
click at [275, 176] on button "Select" at bounding box center [327, 176] width 244 height 29
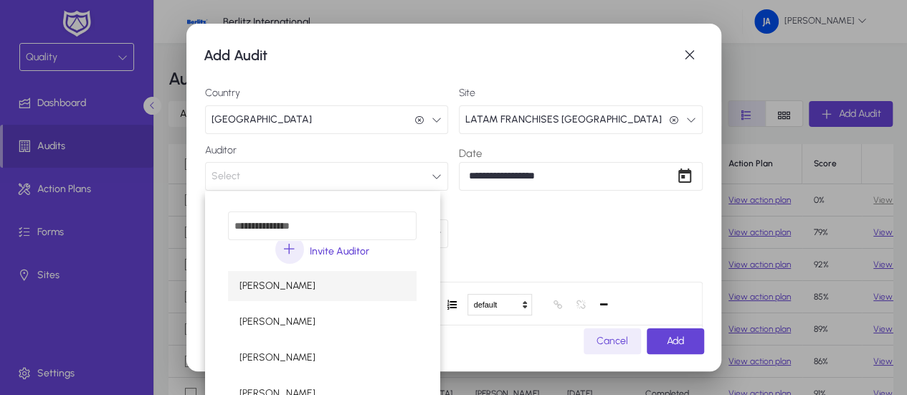
scroll to position [47, 0]
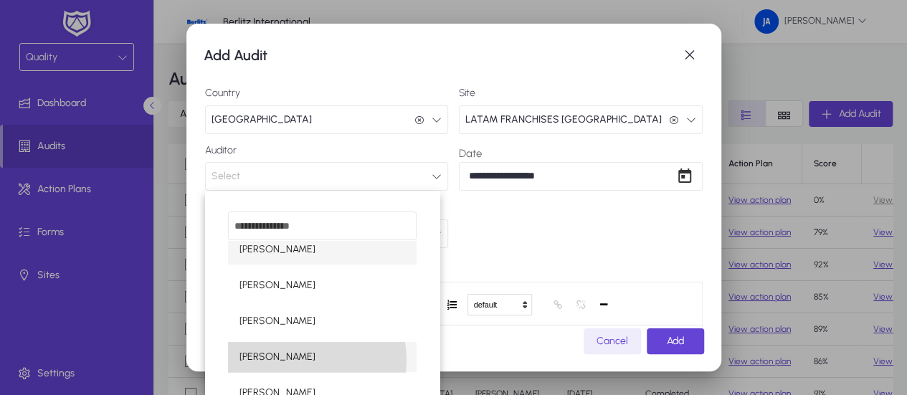
click at [288, 361] on span "[PERSON_NAME]" at bounding box center [277, 356] width 76 height 17
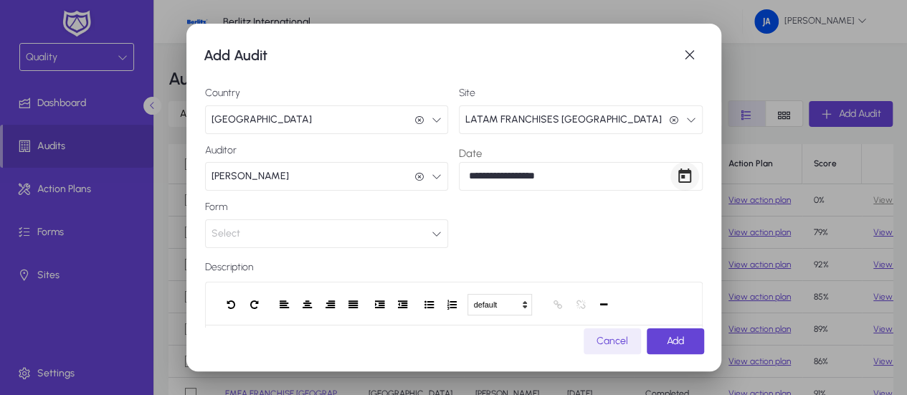
click at [673, 176] on span "Open calendar" at bounding box center [684, 176] width 29 height 29
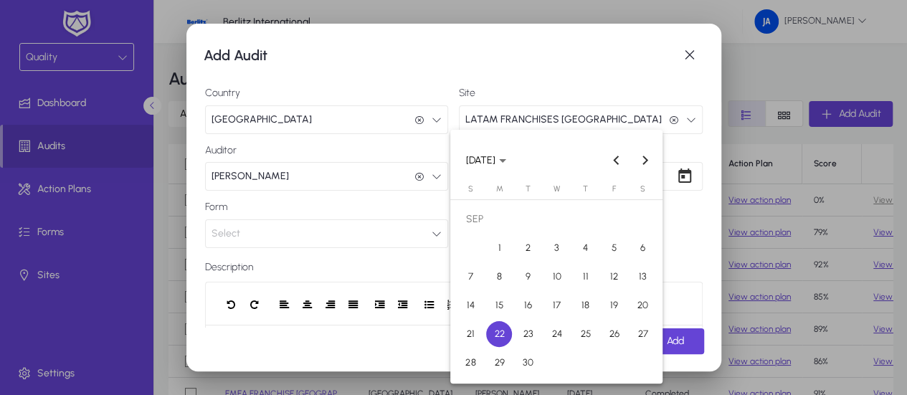
click at [617, 334] on span "26" at bounding box center [614, 334] width 26 height 26
type input "**********"
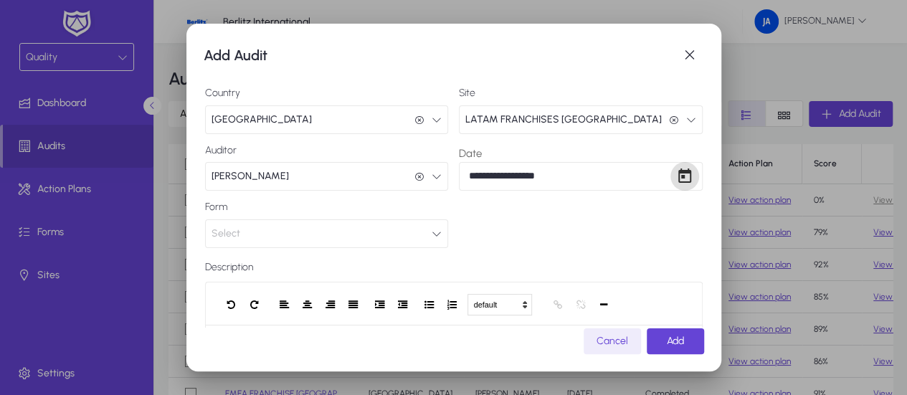
click at [432, 234] on icon "button" at bounding box center [437, 234] width 10 height 10
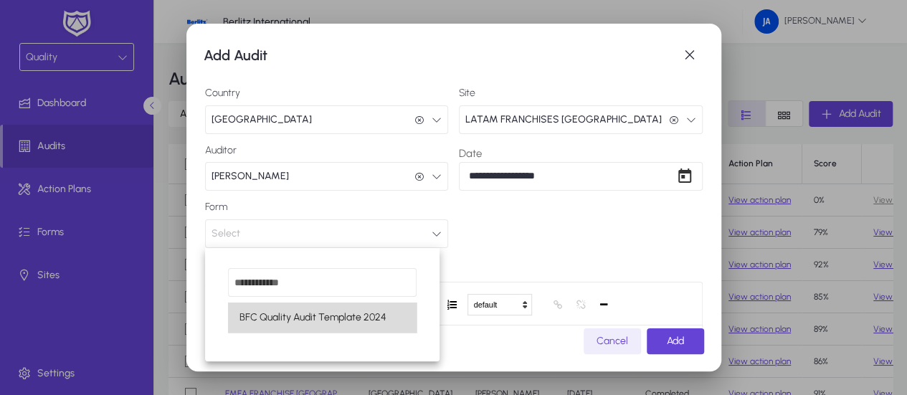
click at [324, 322] on span "BFC Quality Audit Template 2024" at bounding box center [312, 317] width 147 height 17
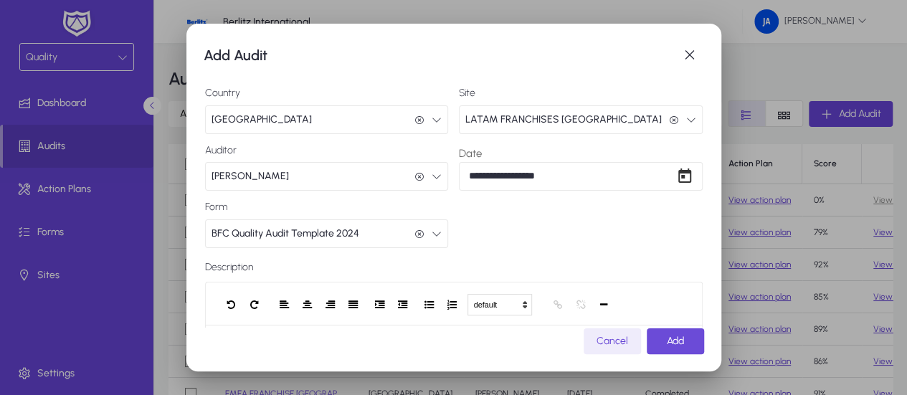
click at [675, 341] on span "Add" at bounding box center [675, 341] width 17 height 12
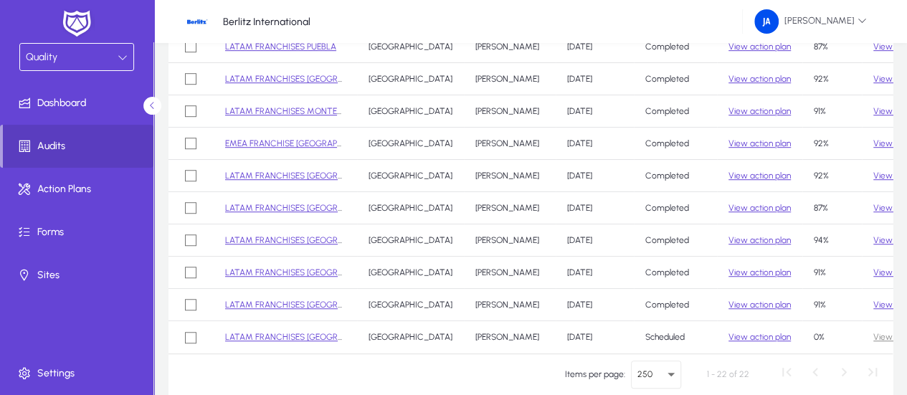
scroll to position [402, 0]
click at [856, 19] on span "[PERSON_NAME]" at bounding box center [810, 21] width 113 height 24
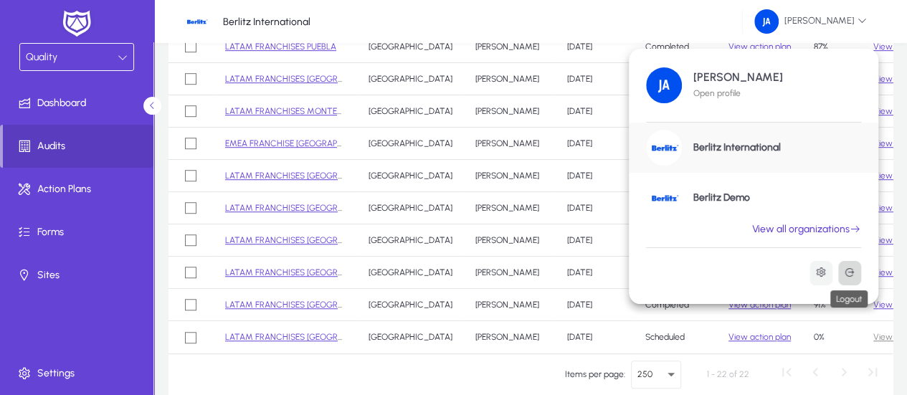
click at [847, 273] on icon at bounding box center [849, 272] width 11 height 11
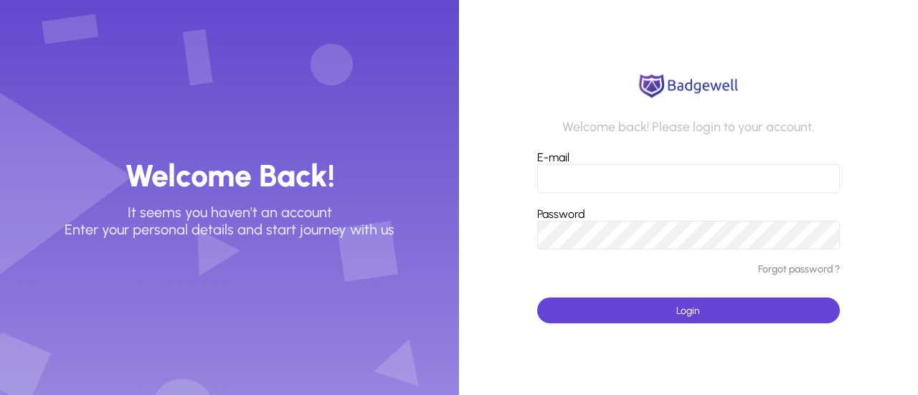
click at [602, 172] on input "E-mail" at bounding box center [688, 178] width 303 height 29
type input "**********"
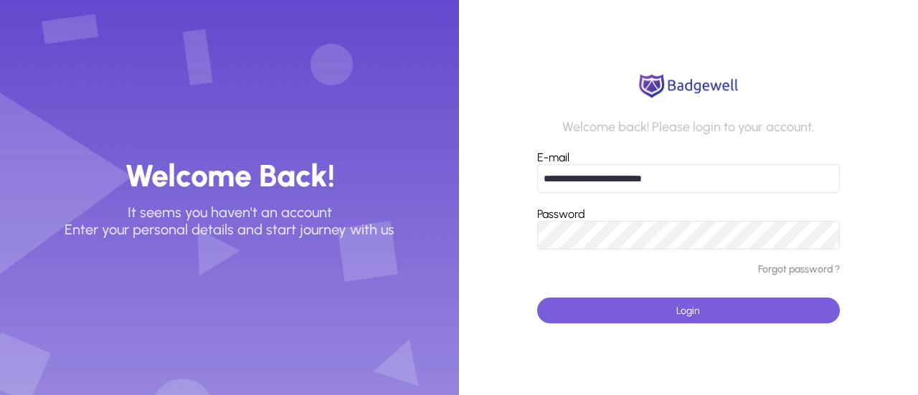
click at [660, 308] on span "submit" at bounding box center [688, 310] width 303 height 34
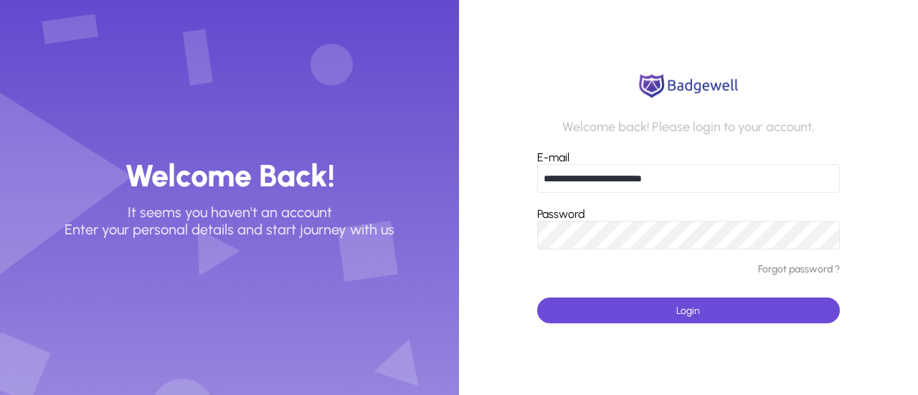
click at [668, 315] on span "submit" at bounding box center [688, 310] width 303 height 34
click at [675, 315] on span "submit" at bounding box center [688, 310] width 303 height 34
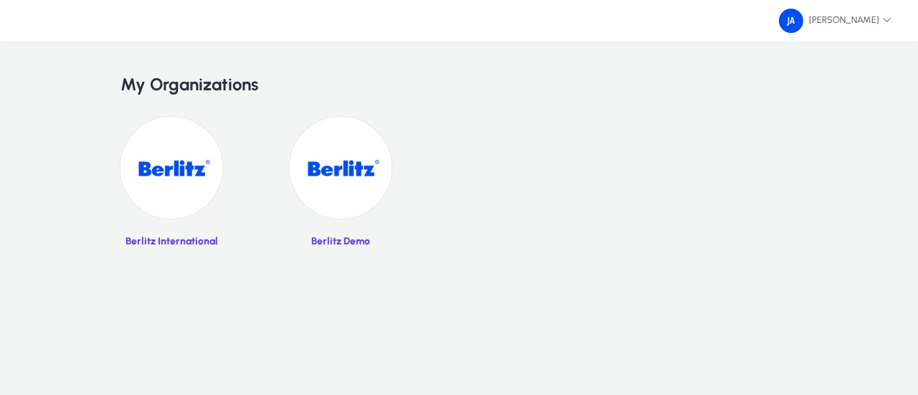
click at [165, 192] on img at bounding box center [171, 168] width 102 height 102
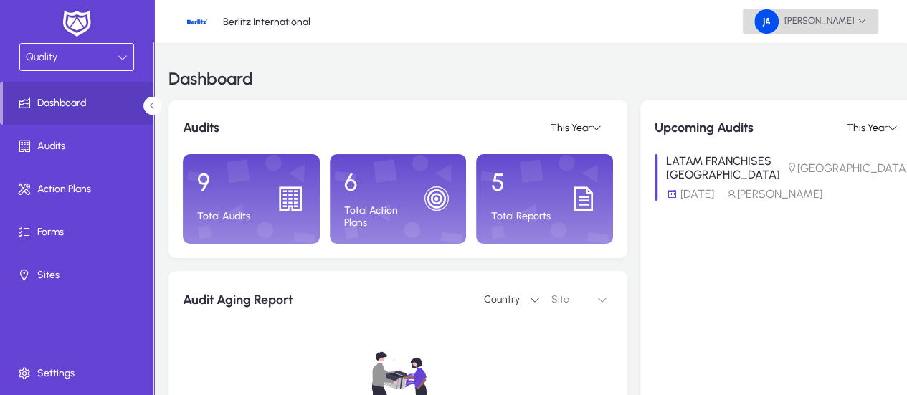
click at [829, 22] on span "[PERSON_NAME]" at bounding box center [810, 21] width 113 height 24
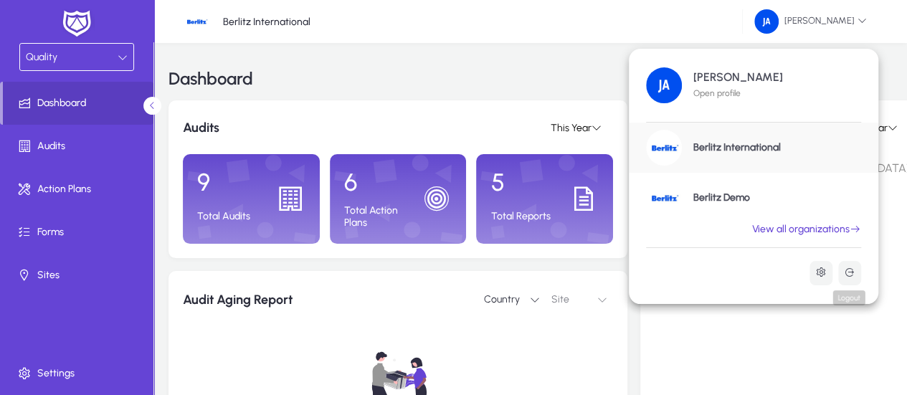
click at [850, 279] on button at bounding box center [849, 273] width 23 height 24
